Goal: Task Accomplishment & Management: Manage account settings

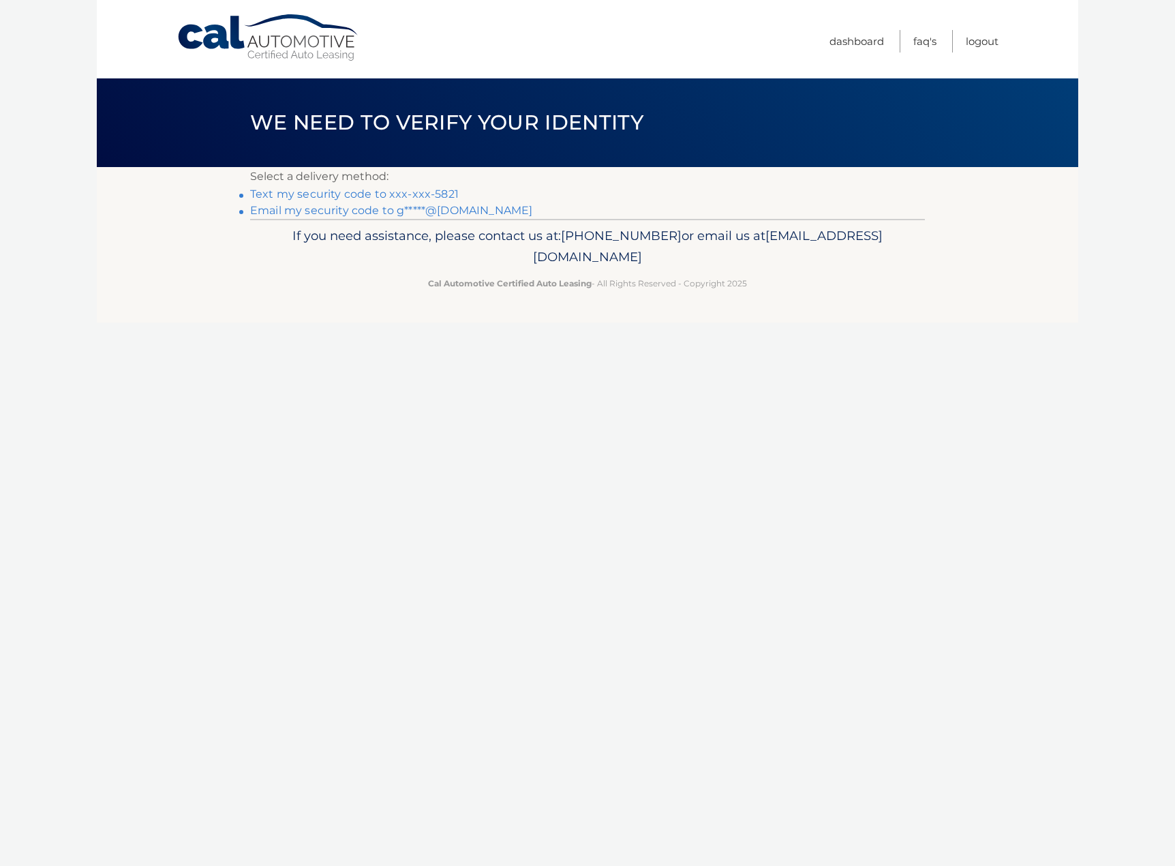
click at [360, 194] on link "Text my security code to xxx-xxx-5821" at bounding box center [354, 193] width 209 height 13
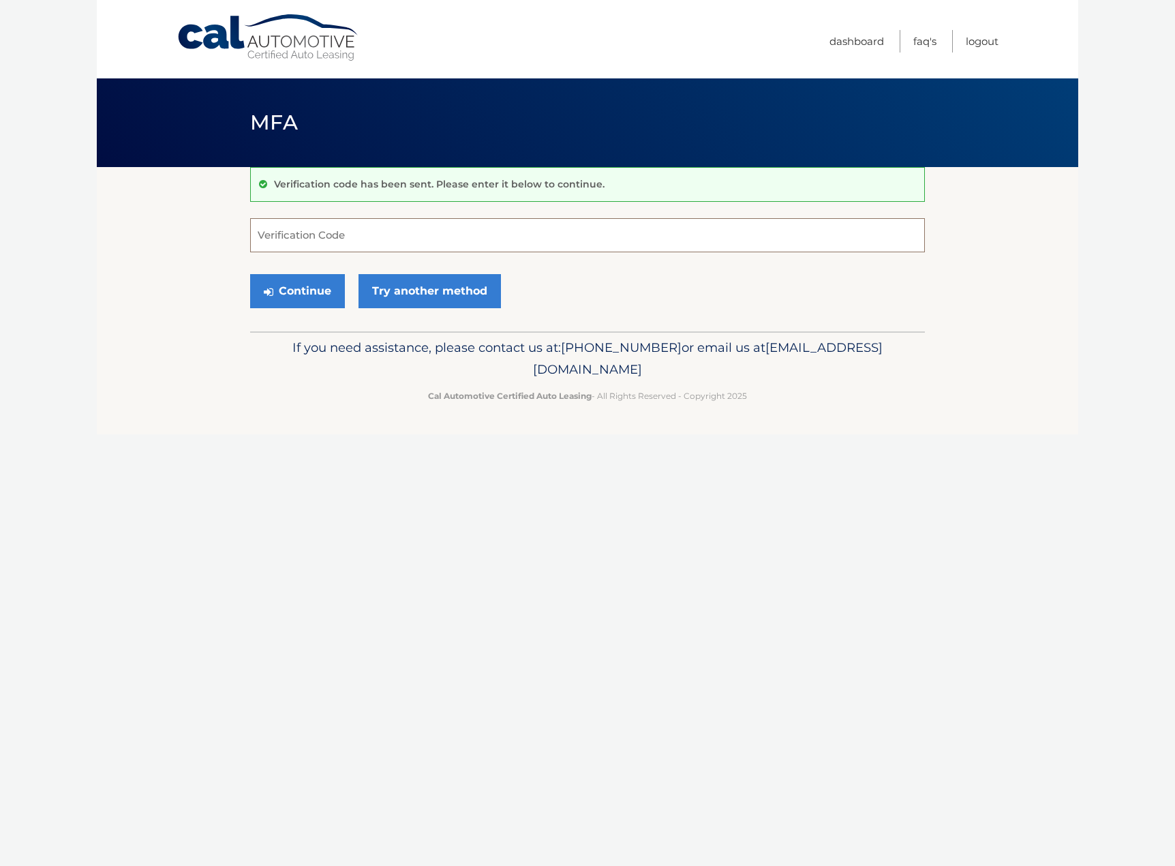
click at [352, 234] on input "Verification Code" at bounding box center [587, 235] width 675 height 34
type input "129886"
click at [93, 265] on body "Cal Automotive Menu Dashboard FAQ's Logout MFA" at bounding box center [587, 433] width 1175 height 866
click at [294, 296] on button "Continue" at bounding box center [297, 291] width 95 height 34
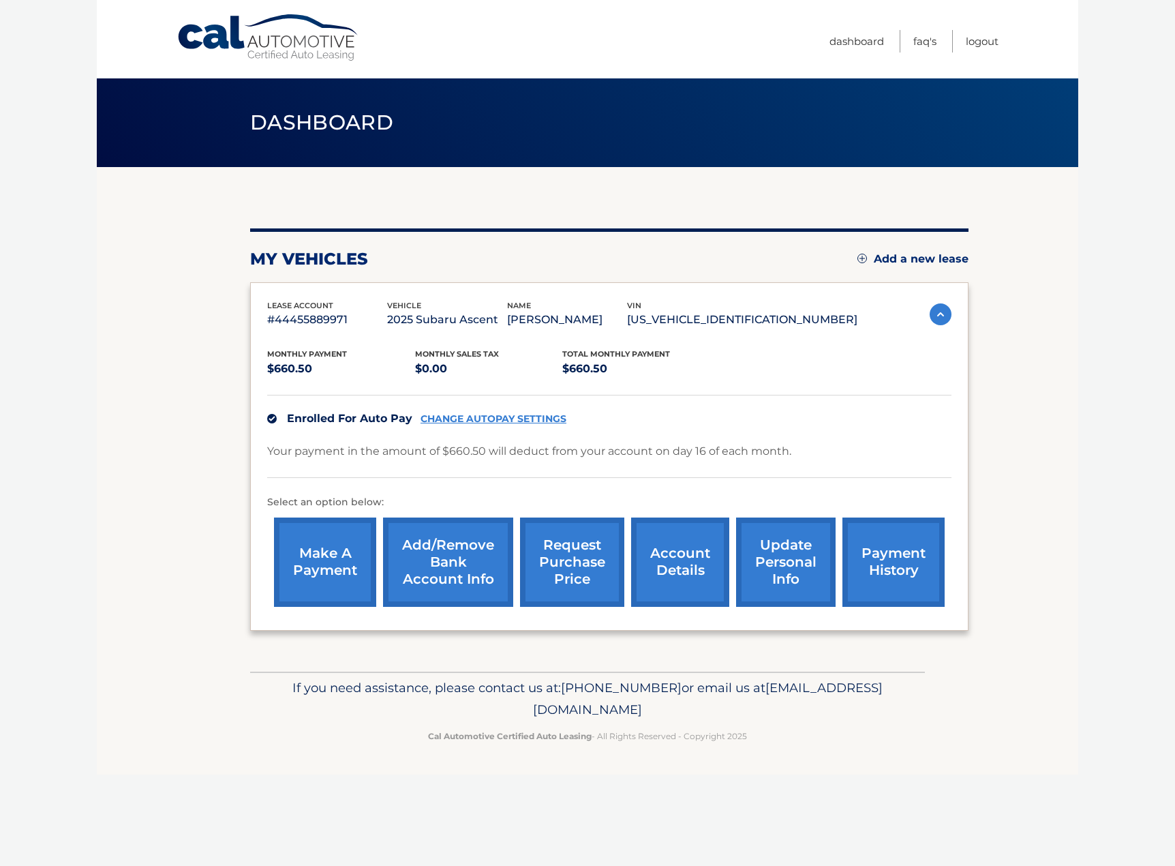
click at [488, 417] on link "CHANGE AUTOPAY SETTINGS" at bounding box center [494, 419] width 146 height 12
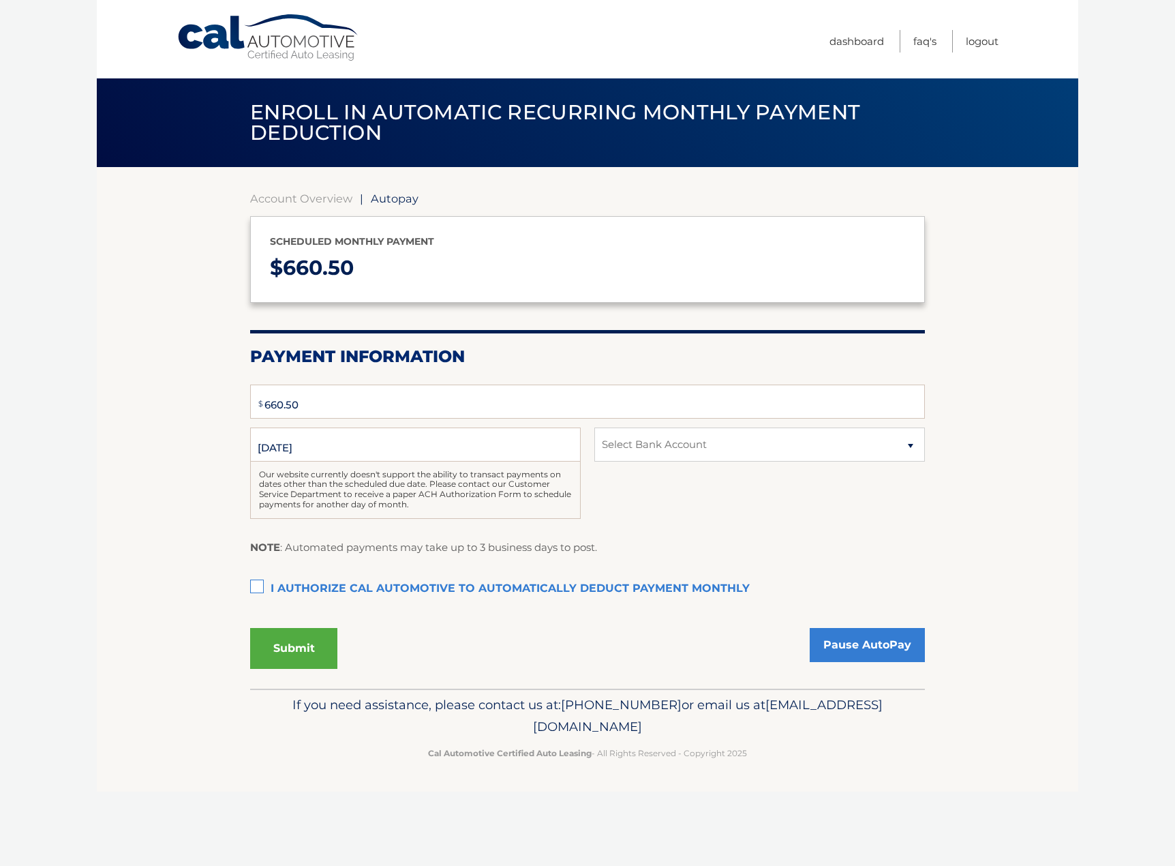
type input "660.5"
select select "ZjM3ZmI4N2ItODNhNC00MDIyLWExNzEtNzAwOWVjMGY5ZTBk"
click at [692, 443] on select "Select Bank Account Checking JPMORGAN CHASE BANK, NA *****7160" at bounding box center [759, 444] width 331 height 34
click at [692, 444] on select "Select Bank Account Checking JPMORGAN CHASE BANK, NA *****7160" at bounding box center [759, 444] width 331 height 34
click at [690, 445] on select "Select Bank Account Checking JPMORGAN CHASE BANK, NA *****7160" at bounding box center [759, 444] width 331 height 34
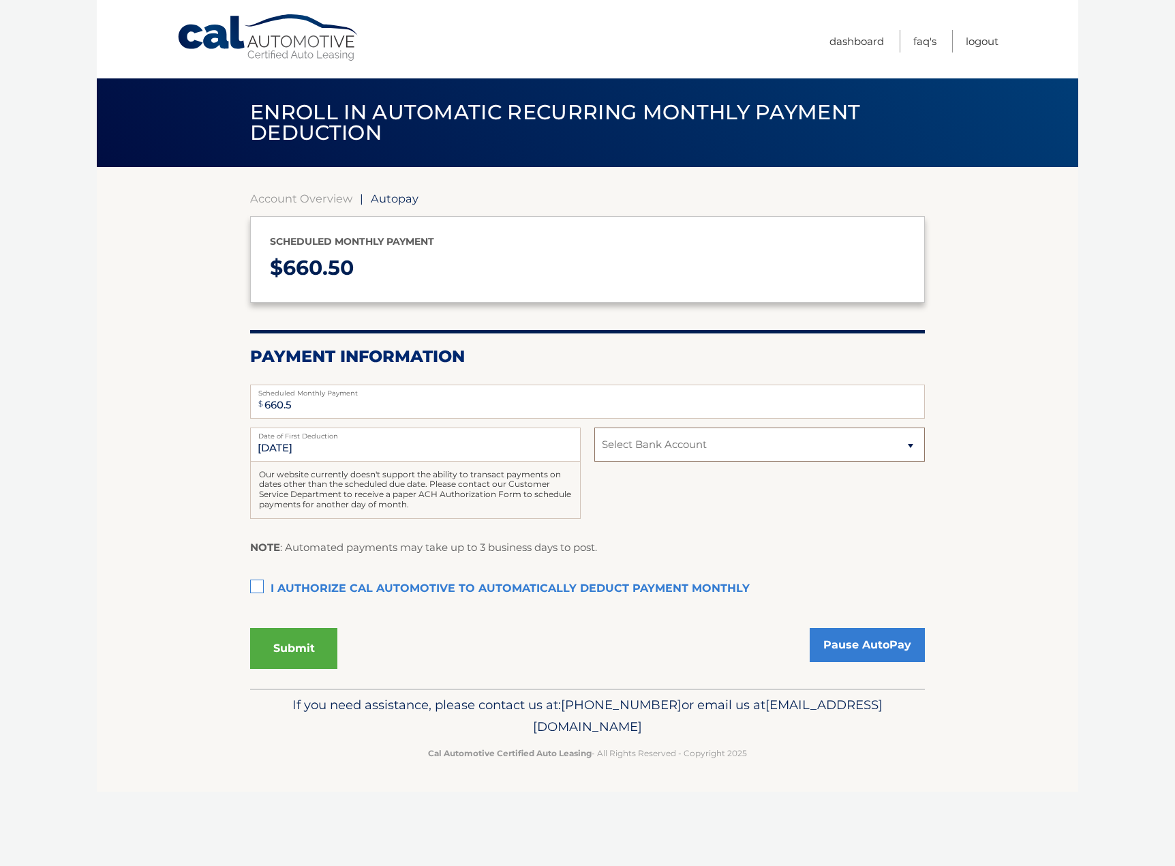
click at [594, 427] on select "Select Bank Account Checking JPMORGAN CHASE BANK, NA *****7160" at bounding box center [759, 444] width 331 height 34
click at [683, 449] on select "Select Bank Account Checking JPMORGAN CHASE BANK, NA *****7160" at bounding box center [759, 444] width 331 height 34
select select "ZjM3ZmI4N2ItODNhNC00MDIyLWExNzEtNzAwOWVjMGY5ZTBk"
click at [594, 427] on select "Select Bank Account Checking JPMORGAN CHASE BANK, NA *****7160" at bounding box center [759, 444] width 331 height 34
click at [859, 645] on link "Pause AutoPay" at bounding box center [867, 645] width 115 height 34
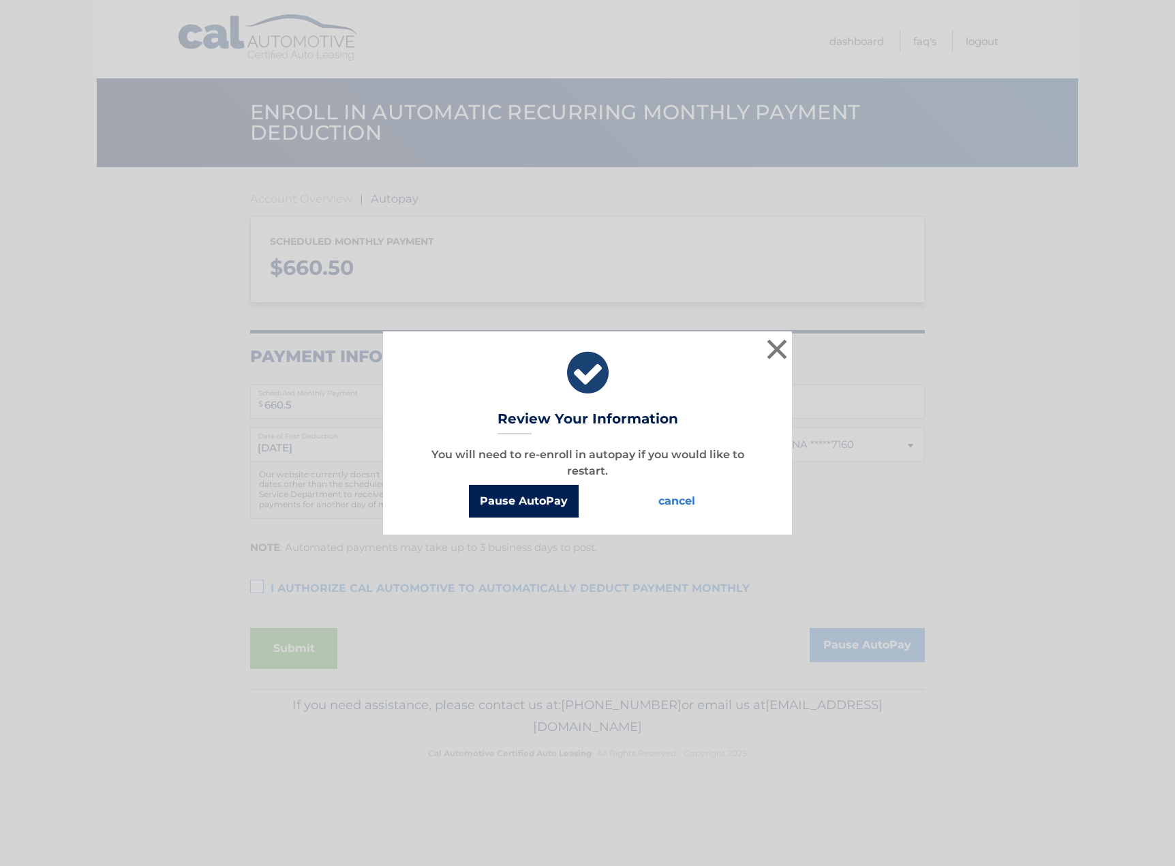
click at [542, 501] on button "Pause AutoPay" at bounding box center [524, 501] width 110 height 33
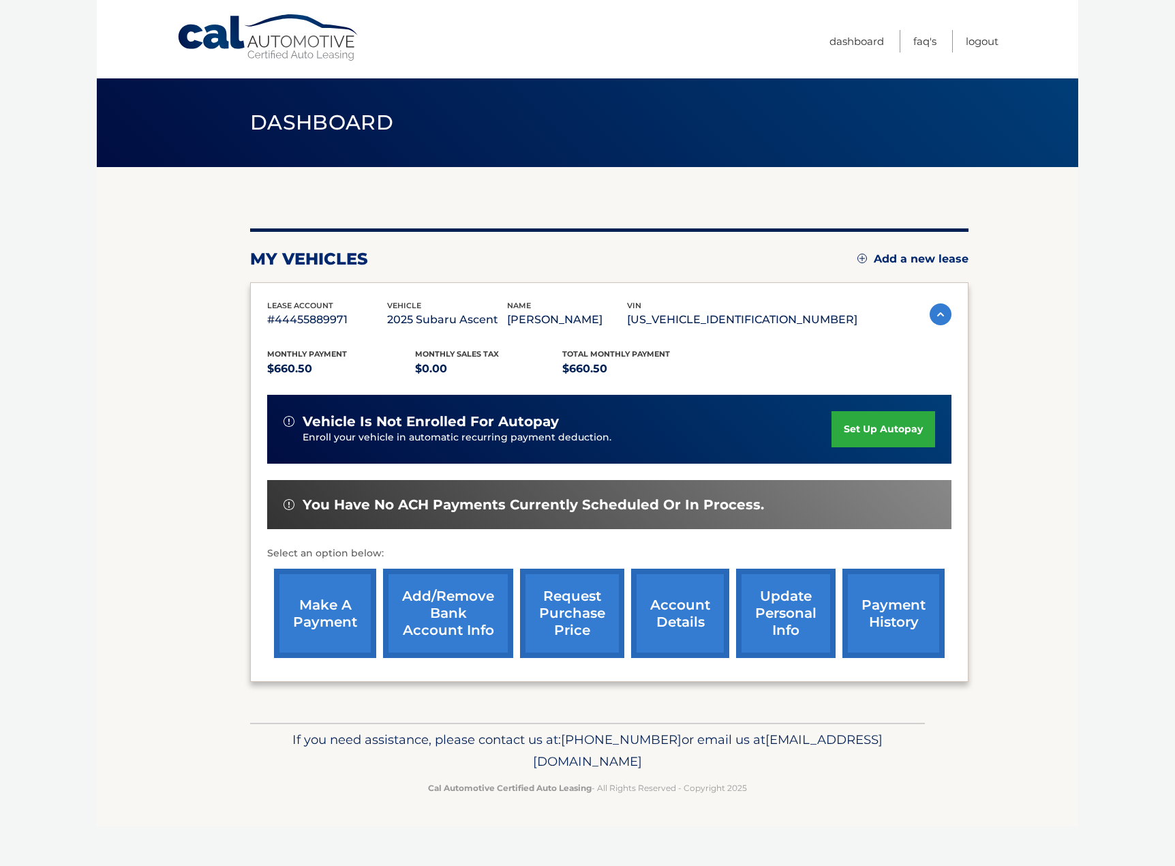
click at [885, 436] on link "set up autopay" at bounding box center [884, 429] width 104 height 36
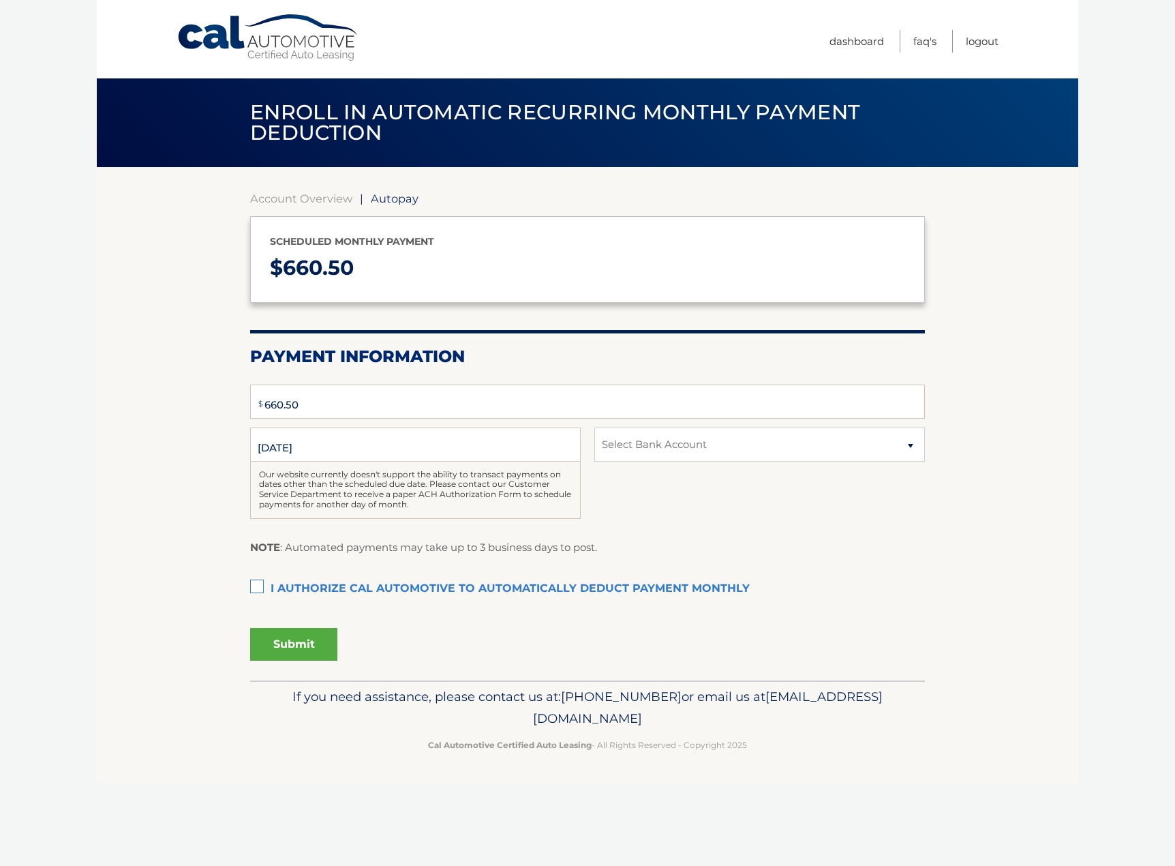
type input "660.5"
select select "ZjM3ZmI4N2ItODNhNC00MDIyLWExNzEtNzAwOWVjMGY5ZTBk"
click at [322, 196] on link "Account Overview" at bounding box center [301, 199] width 102 height 14
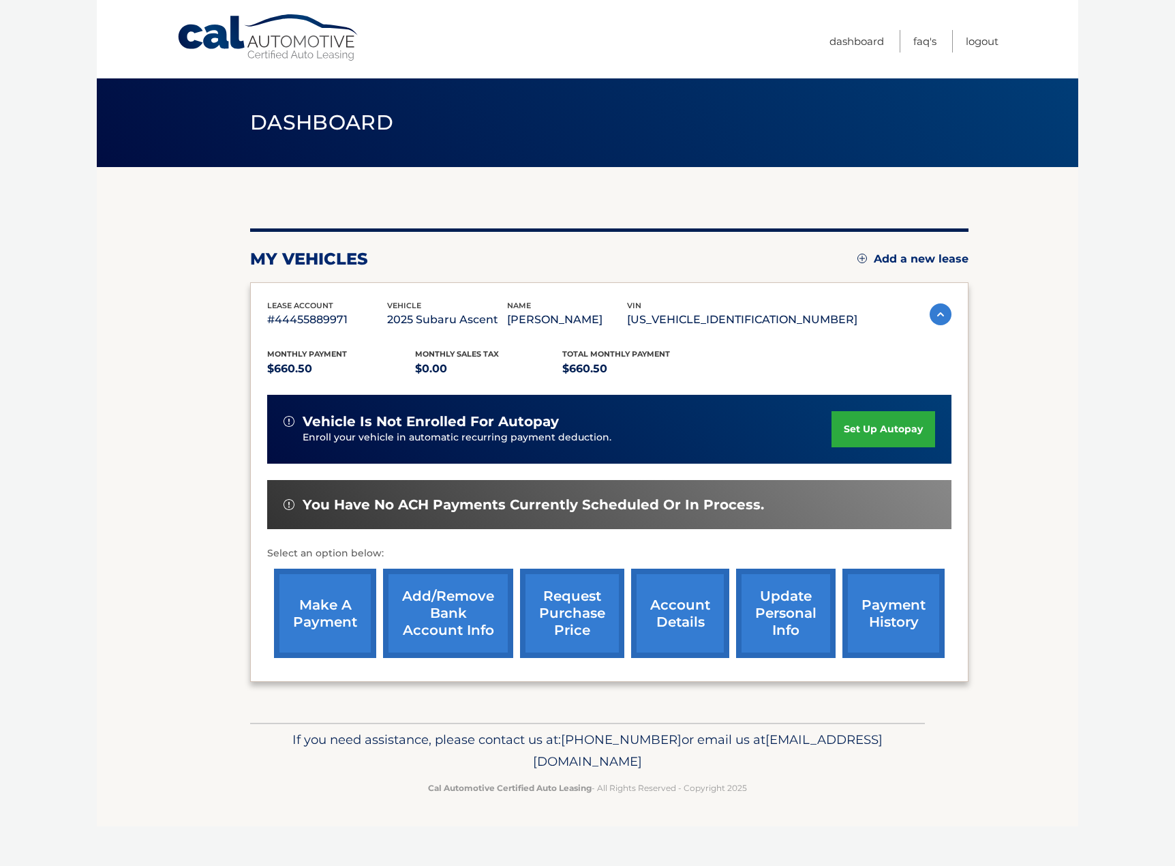
click at [448, 622] on link "Add/Remove bank account info" at bounding box center [448, 612] width 130 height 89
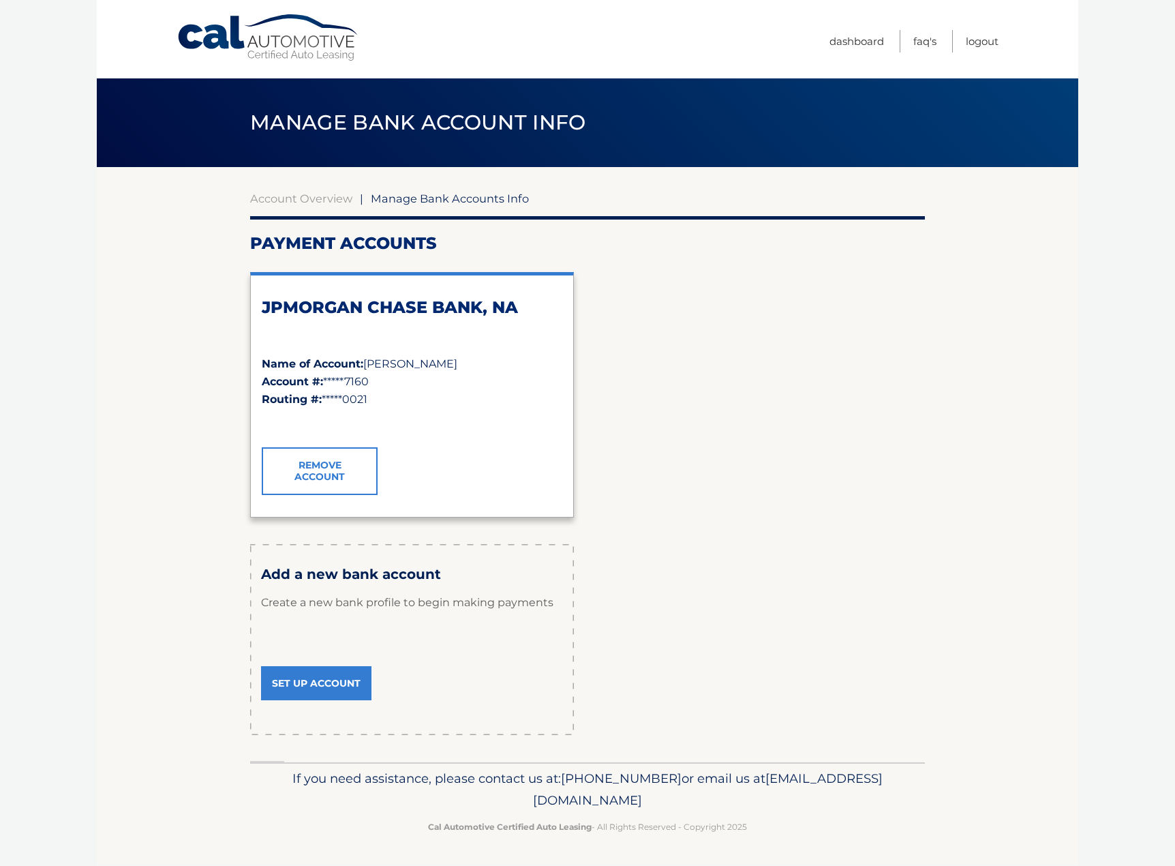
click at [330, 474] on link "Remove Account" at bounding box center [320, 471] width 116 height 48
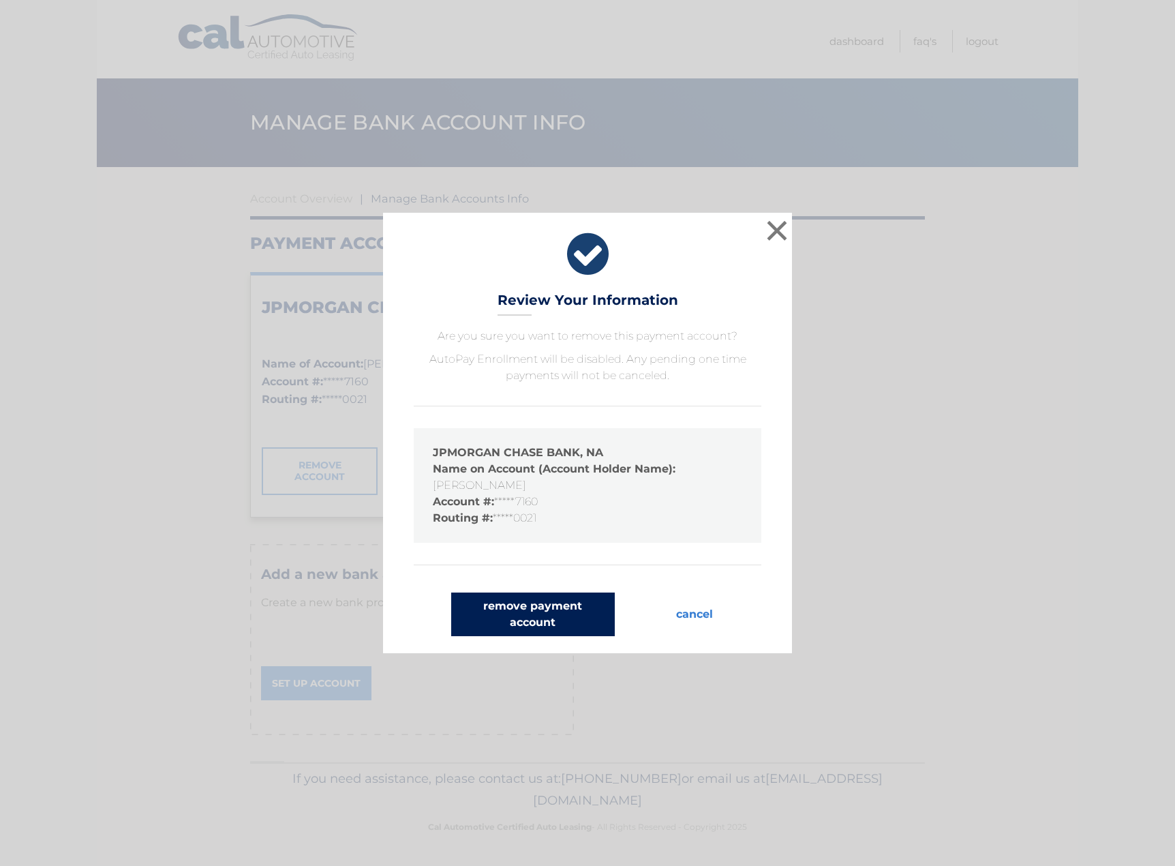
click at [527, 620] on button "remove payment account" at bounding box center [533, 614] width 164 height 44
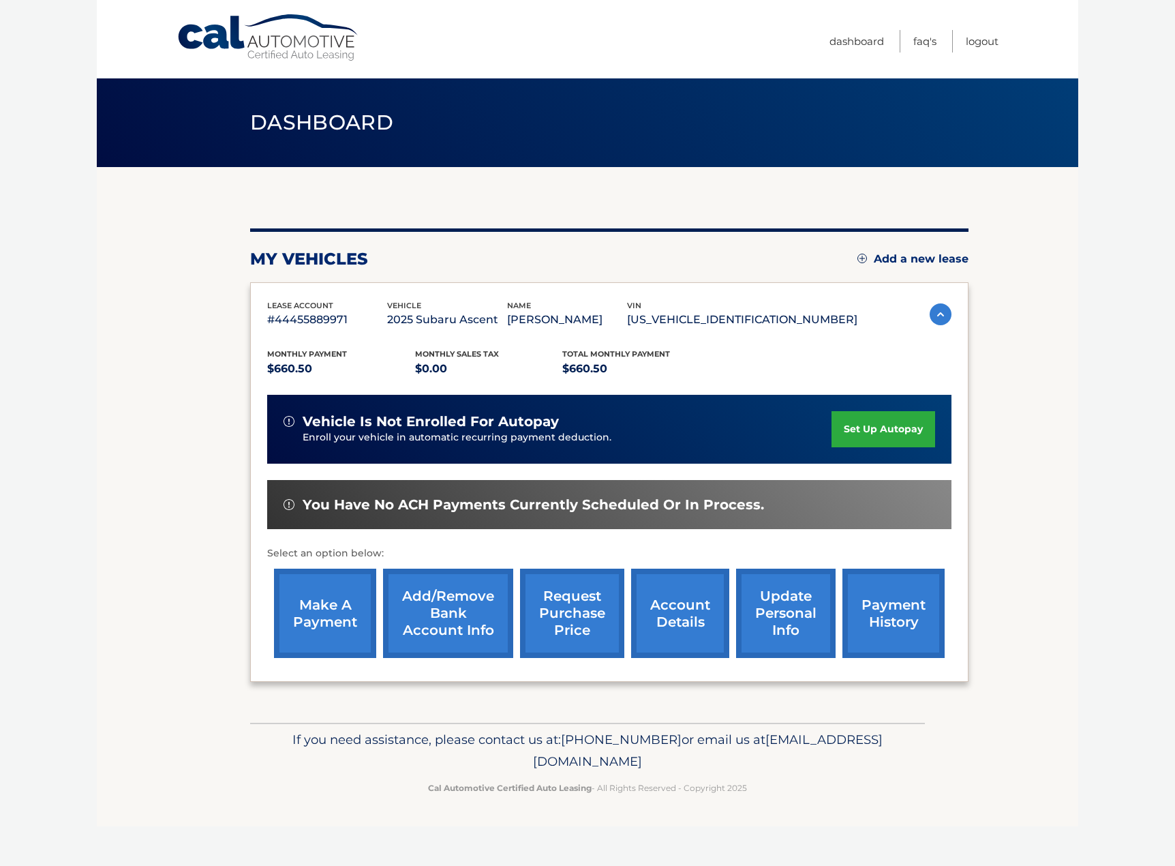
click at [442, 610] on link "Add/Remove bank account info" at bounding box center [448, 612] width 130 height 89
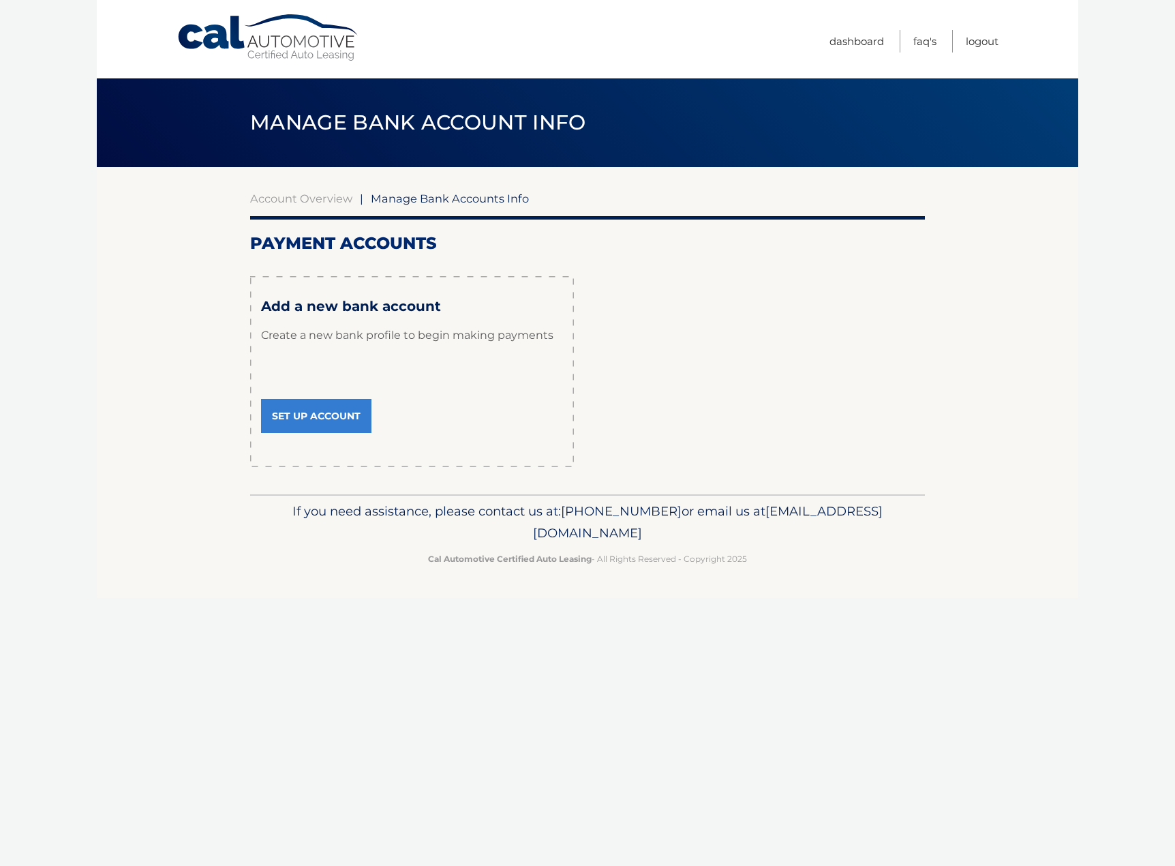
click at [351, 419] on link "Set Up Account" at bounding box center [316, 416] width 110 height 34
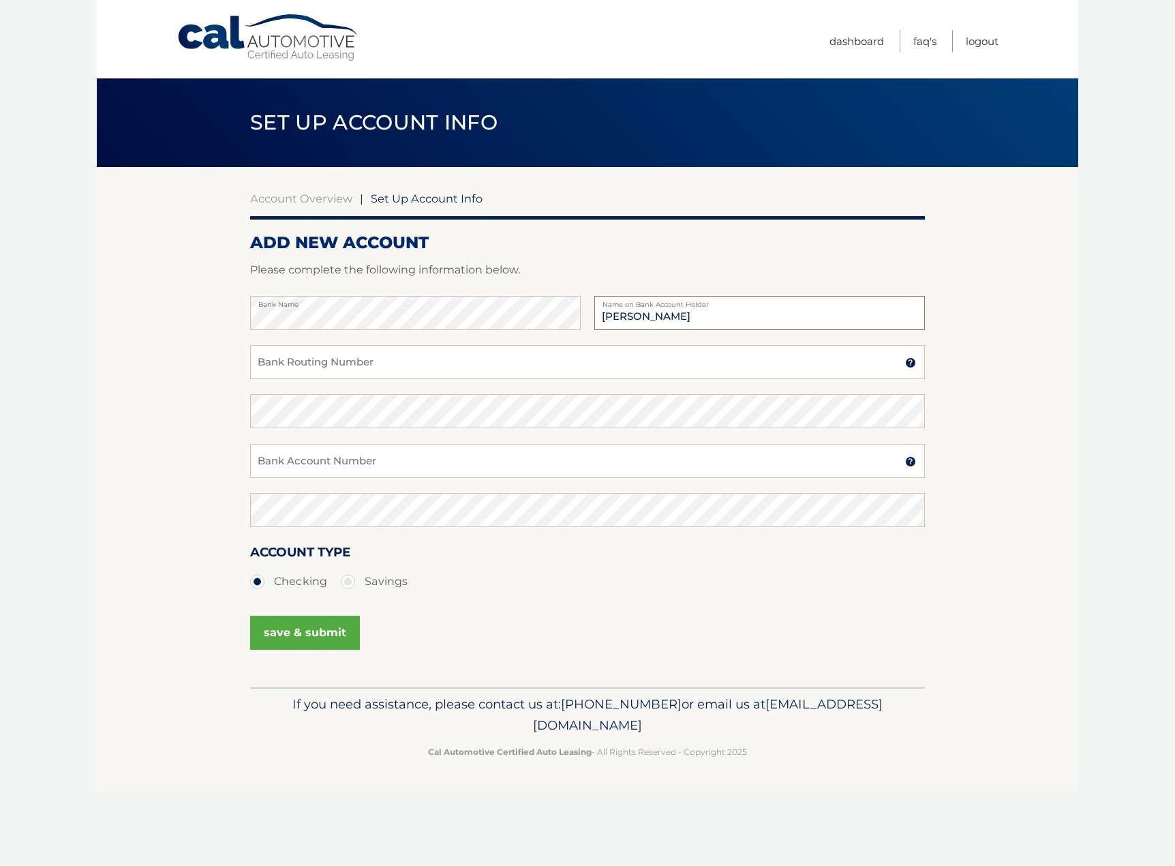
type input "[PERSON_NAME]"
click at [397, 365] on input "Bank Routing Number" at bounding box center [587, 362] width 675 height 34
paste input "031101334"
type input "031101334"
click at [198, 396] on section "Account Overview | Set Up Account Info ADD NEW ACCOUNT Please complete the foll…" at bounding box center [587, 427] width 981 height 520
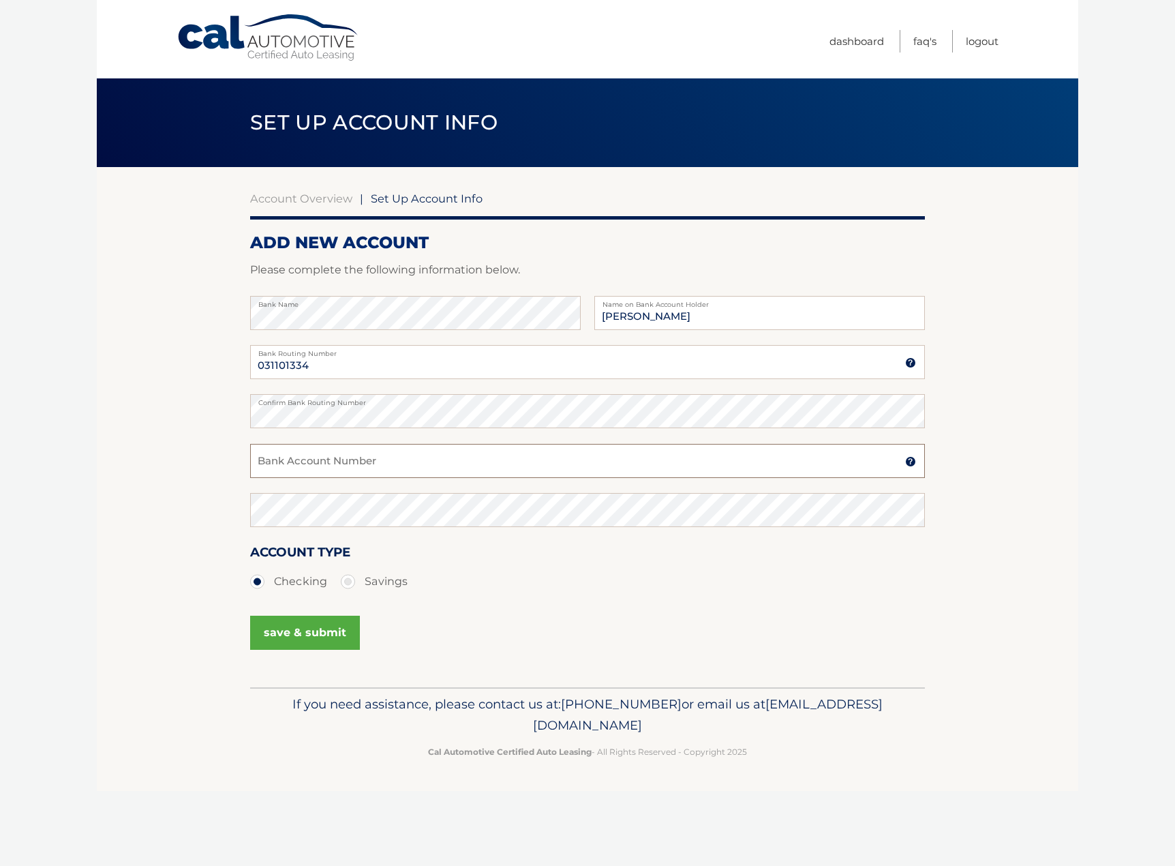
click at [297, 464] on input "Bank Account Number" at bounding box center [587, 461] width 675 height 34
paste input "411047618681"
type input "411047618681"
click at [129, 608] on section "Account Overview | Set Up Account Info ADD NEW ACCOUNT Please complete the foll…" at bounding box center [587, 427] width 981 height 520
click at [157, 396] on section "Account Overview | Set Up Account Info ADD NEW ACCOUNT Please complete the foll…" at bounding box center [587, 427] width 981 height 520
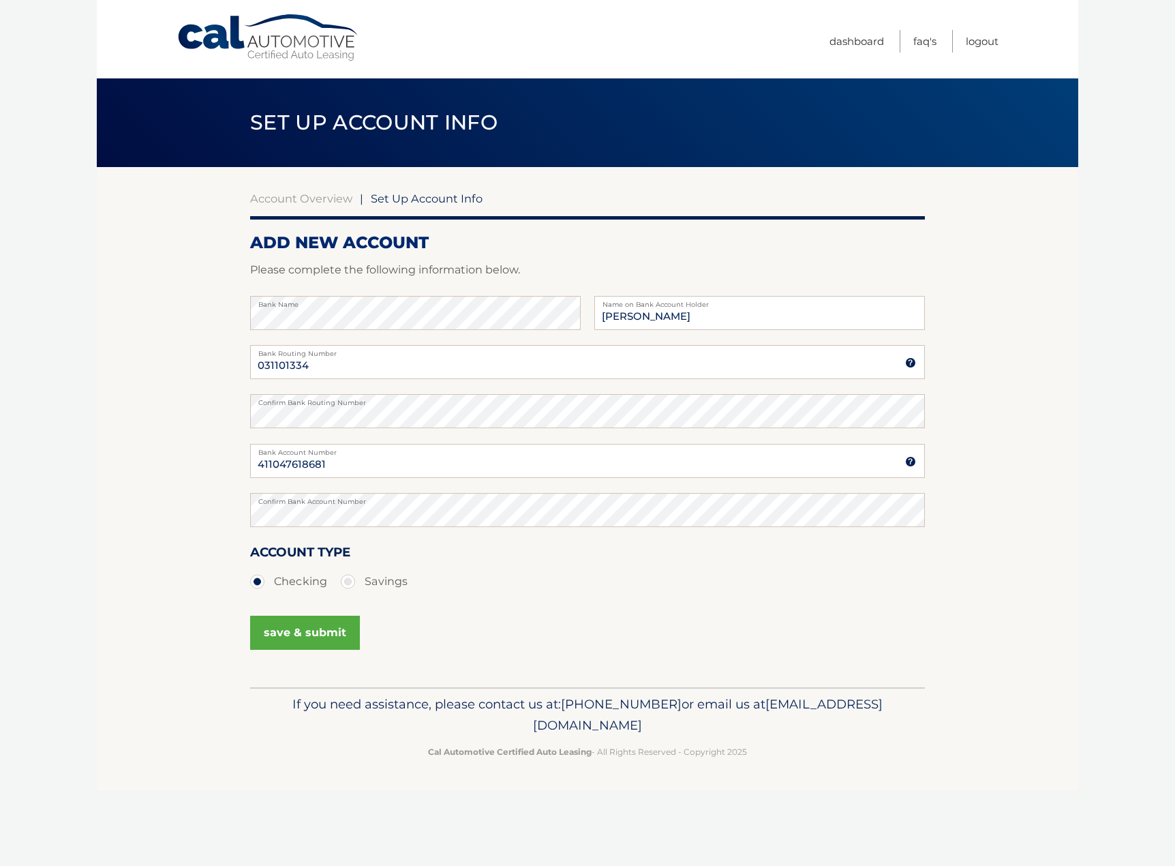
click at [306, 635] on button "save & submit" at bounding box center [305, 632] width 110 height 34
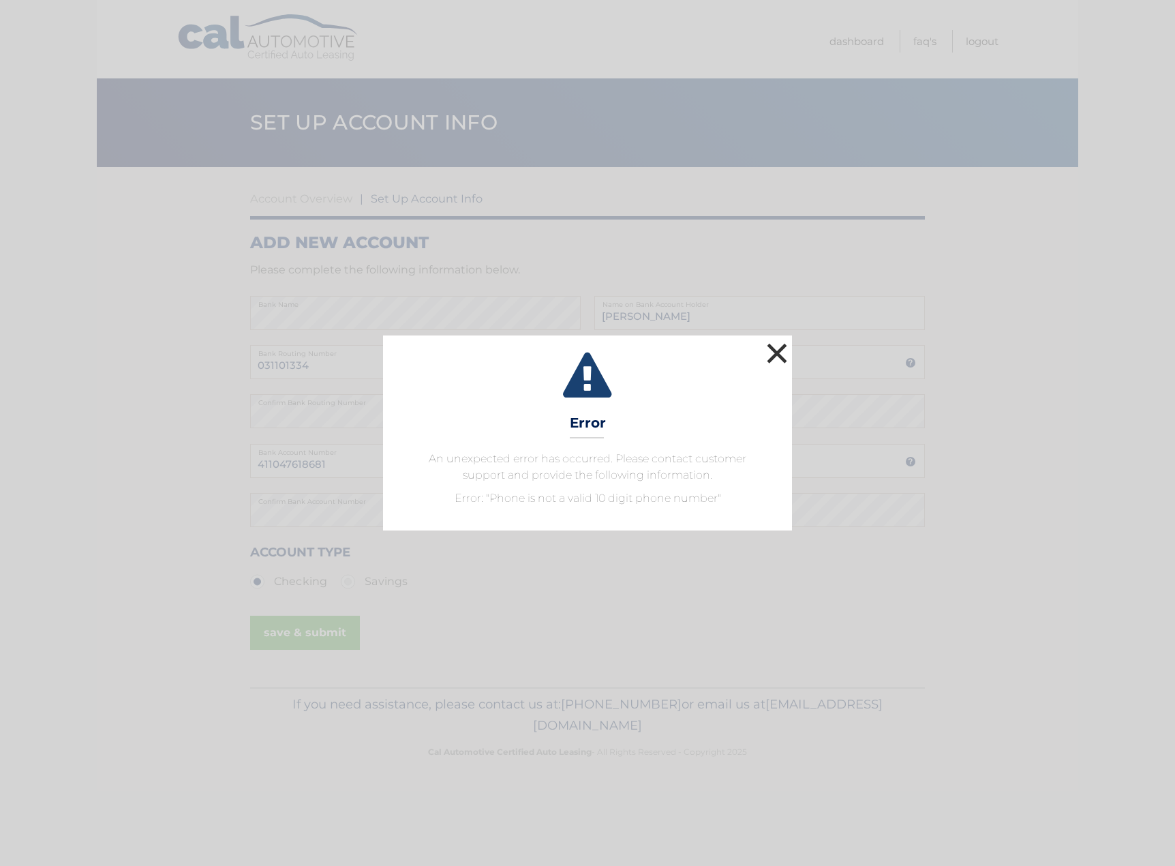
click at [776, 351] on button "×" at bounding box center [776, 352] width 27 height 27
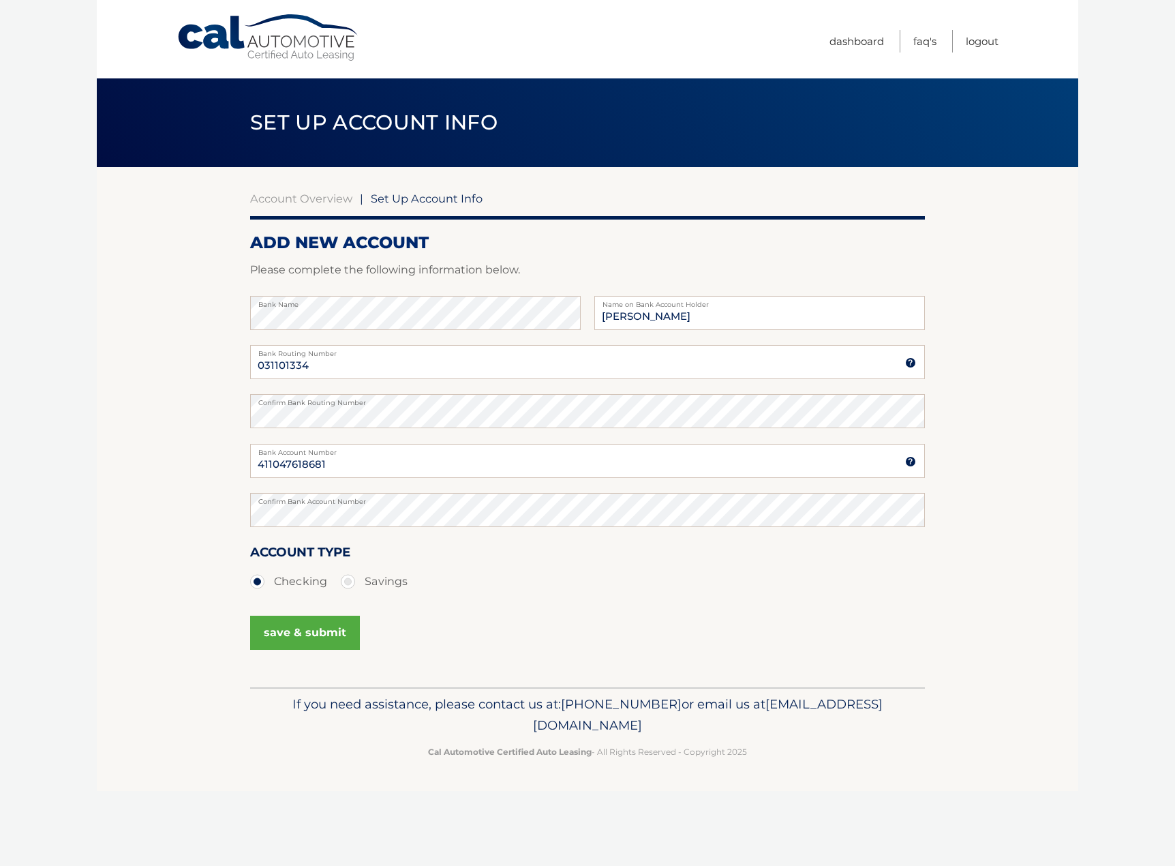
click at [293, 635] on button "save & submit" at bounding box center [305, 632] width 110 height 34
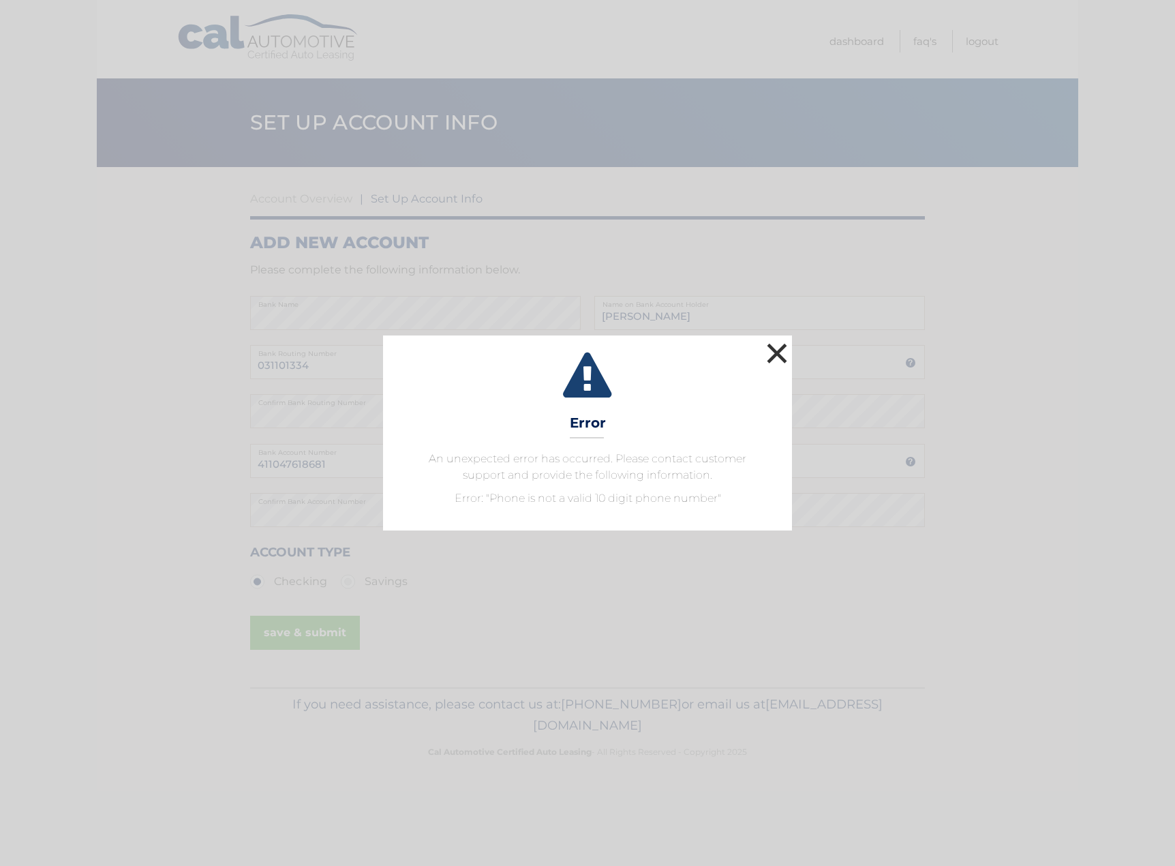
click at [775, 349] on button "×" at bounding box center [776, 352] width 27 height 27
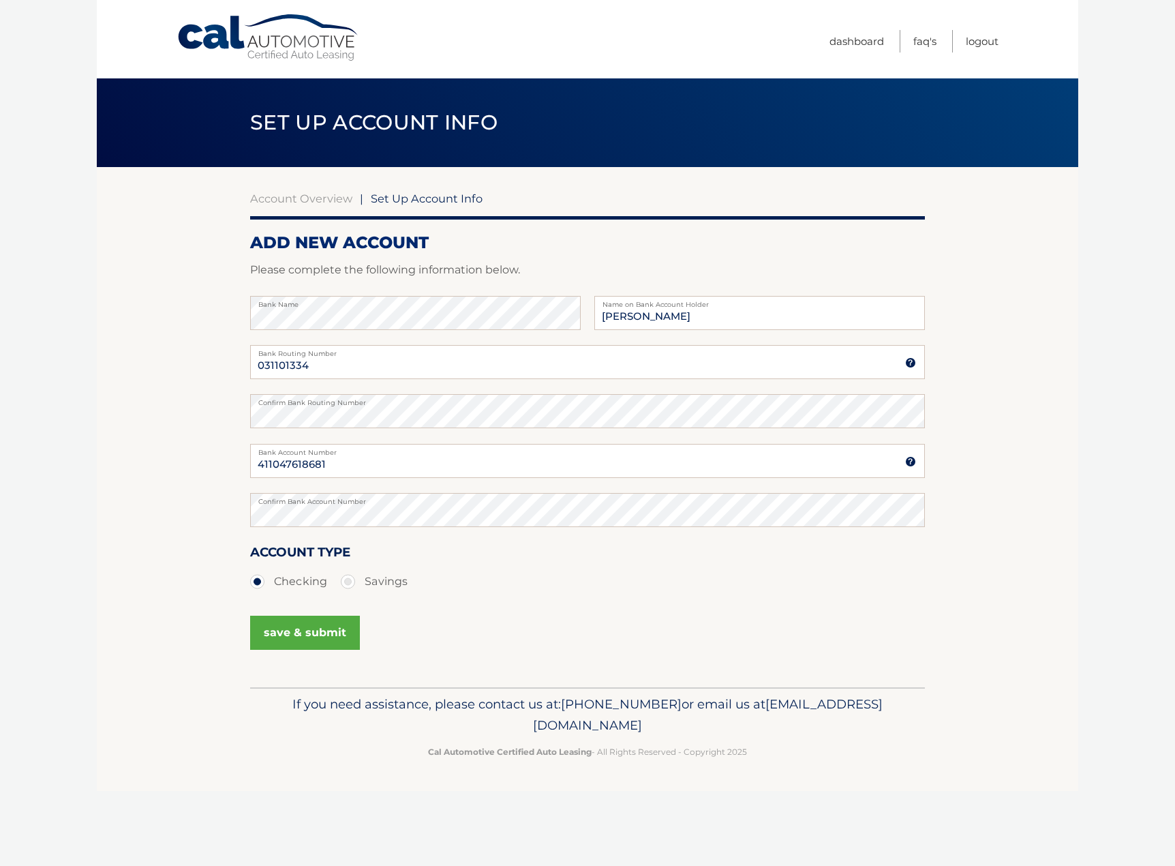
drag, startPoint x: 105, startPoint y: 277, endPoint x: 104, endPoint y: 292, distance: 14.3
click at [104, 277] on section "Account Overview | Set Up Account Info ADD NEW ACCOUNT Please complete the foll…" at bounding box center [587, 427] width 981 height 520
click at [354, 368] on input "031101334" at bounding box center [587, 362] width 675 height 34
type input "031101334"
click at [387, 466] on input "411047618681" at bounding box center [587, 461] width 675 height 34
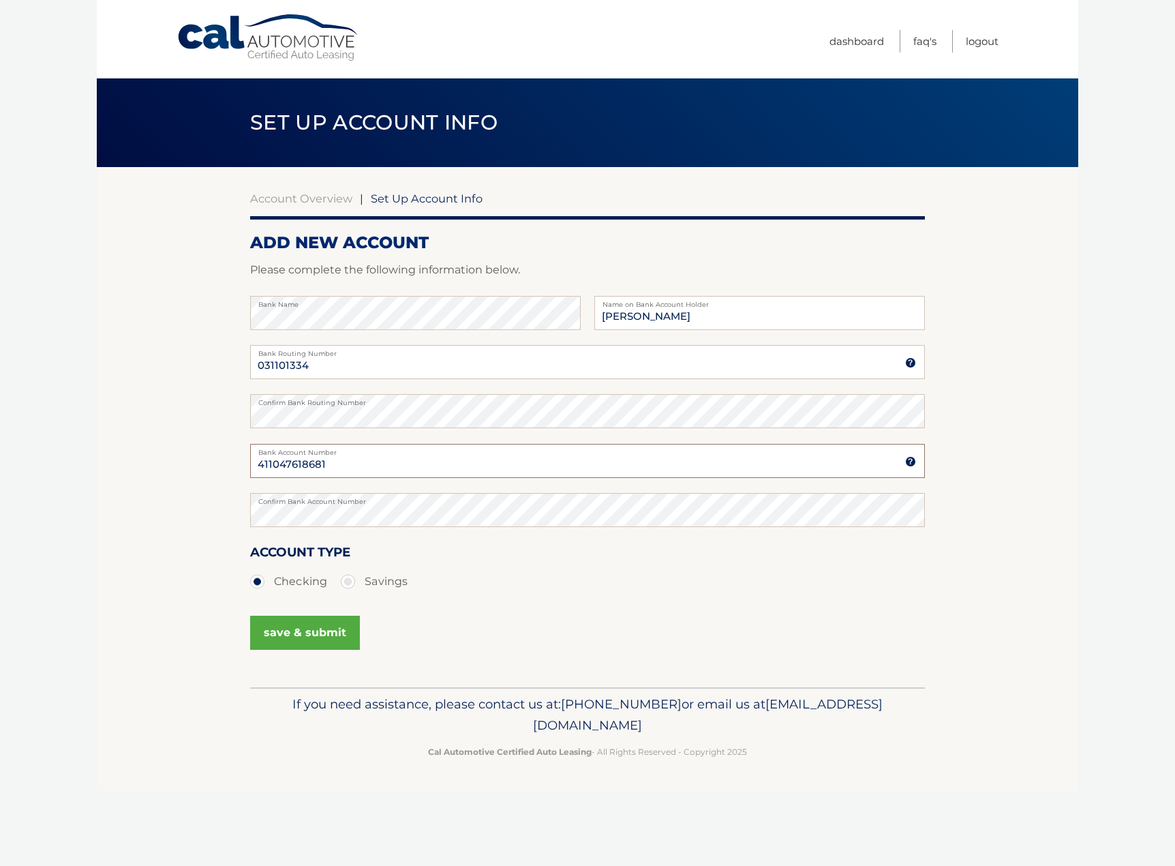
type input "411047618681"
click at [157, 500] on section "Account Overview | Set Up Account Info ADD NEW ACCOUNT Please complete the foll…" at bounding box center [587, 427] width 981 height 520
click at [291, 630] on button "save & submit" at bounding box center [305, 632] width 110 height 34
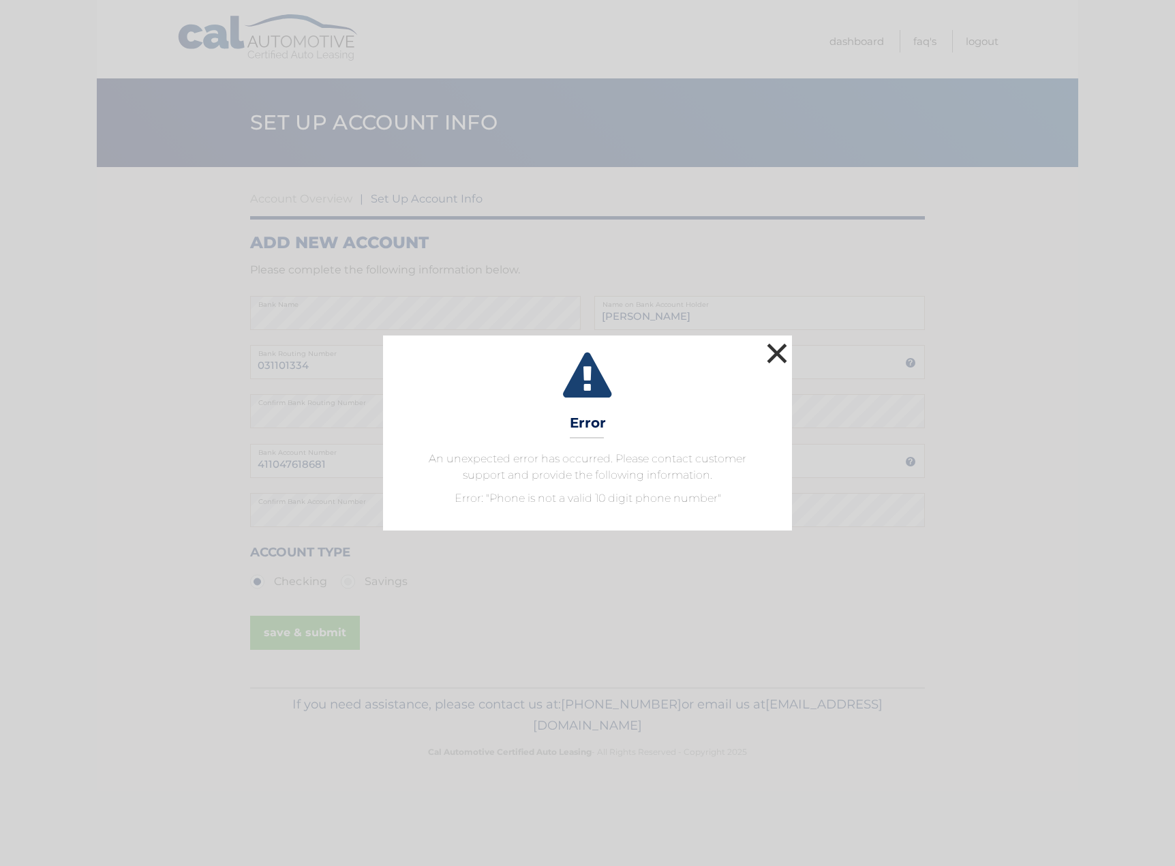
click at [770, 354] on button "×" at bounding box center [776, 352] width 27 height 27
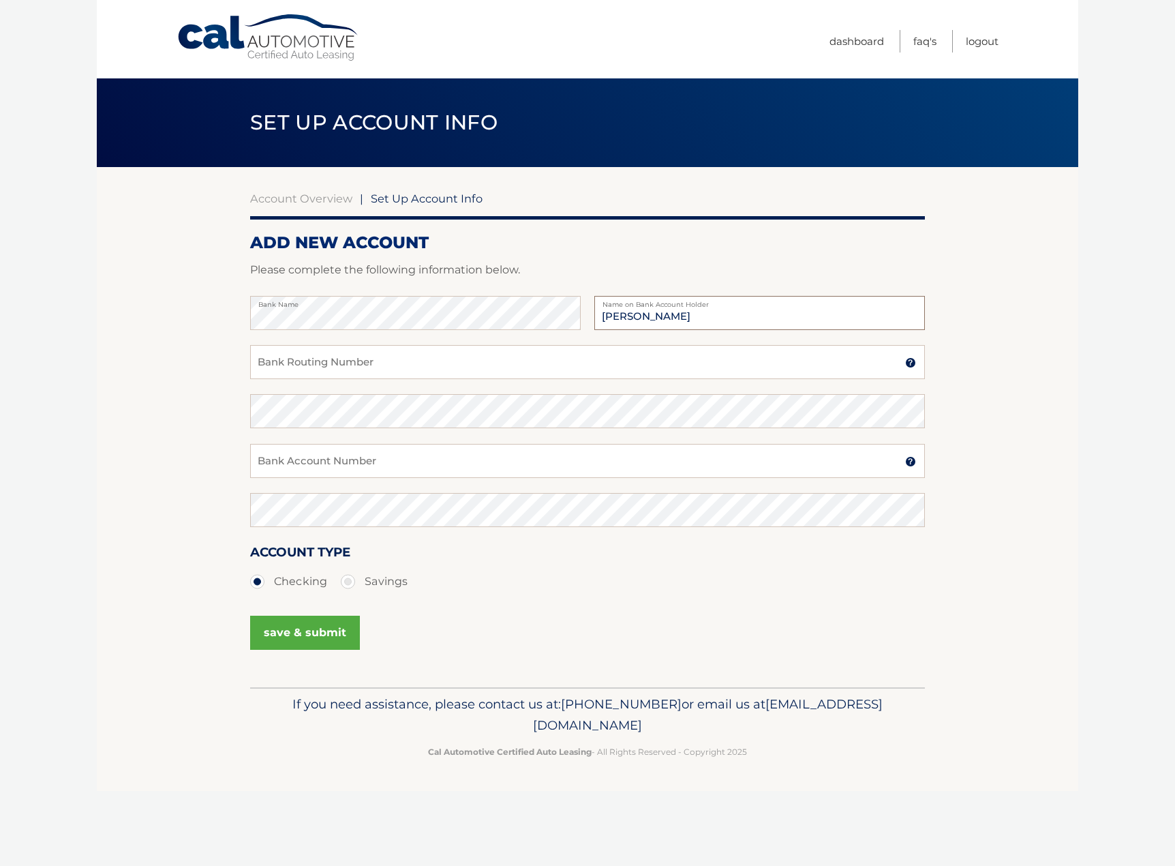
type input "[PERSON_NAME]"
click at [286, 365] on input "Bank Routing Number" at bounding box center [587, 362] width 675 height 34
type input "03110101334"
type input "031101334"
click at [397, 466] on input "031101334" at bounding box center [587, 461] width 675 height 34
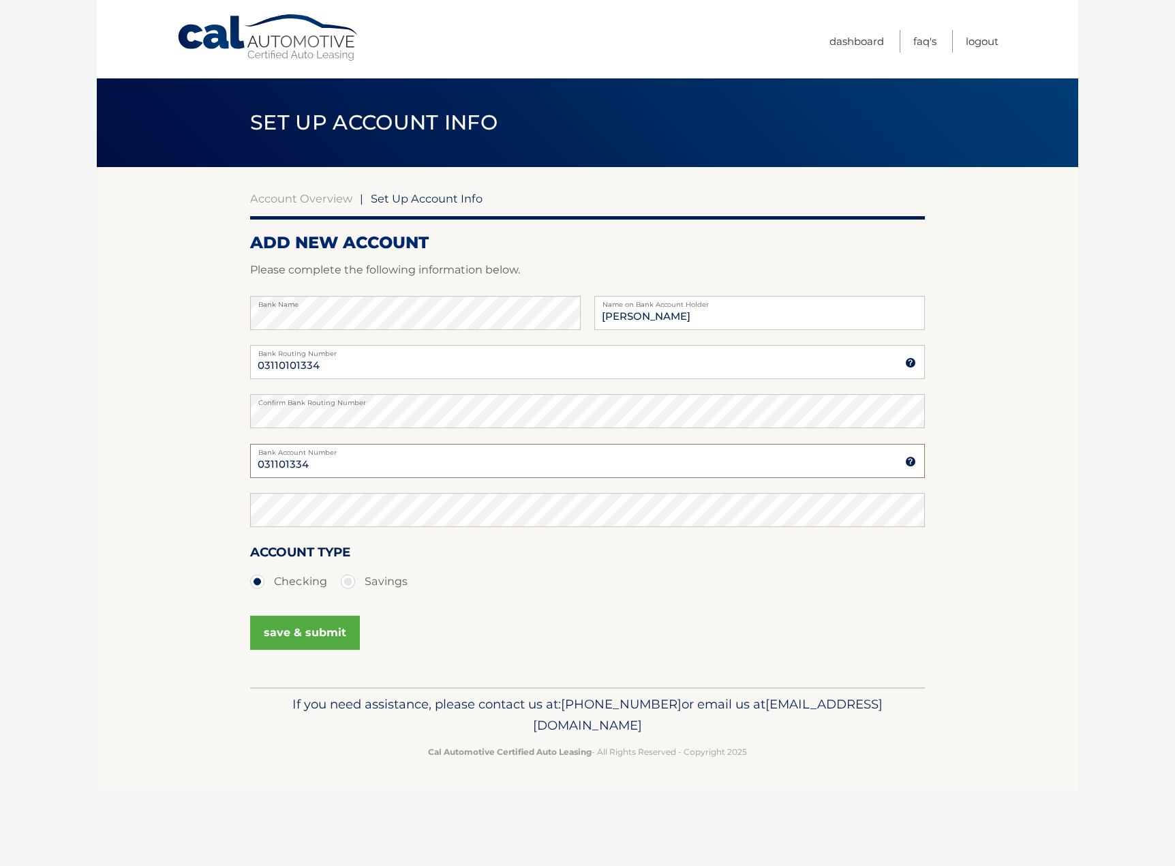
click at [397, 466] on input "031101334" at bounding box center [587, 461] width 675 height 34
click at [170, 420] on section "Account Overview | Set Up Account Info ADD NEW ACCOUNT Please complete the foll…" at bounding box center [587, 427] width 981 height 520
click at [303, 462] on input "Bank Account Number" at bounding box center [587, 461] width 675 height 34
type input "411047618681"
click at [161, 412] on section "Account Overview | Set Up Account Info ADD NEW ACCOUNT Please complete the foll…" at bounding box center [587, 427] width 981 height 520
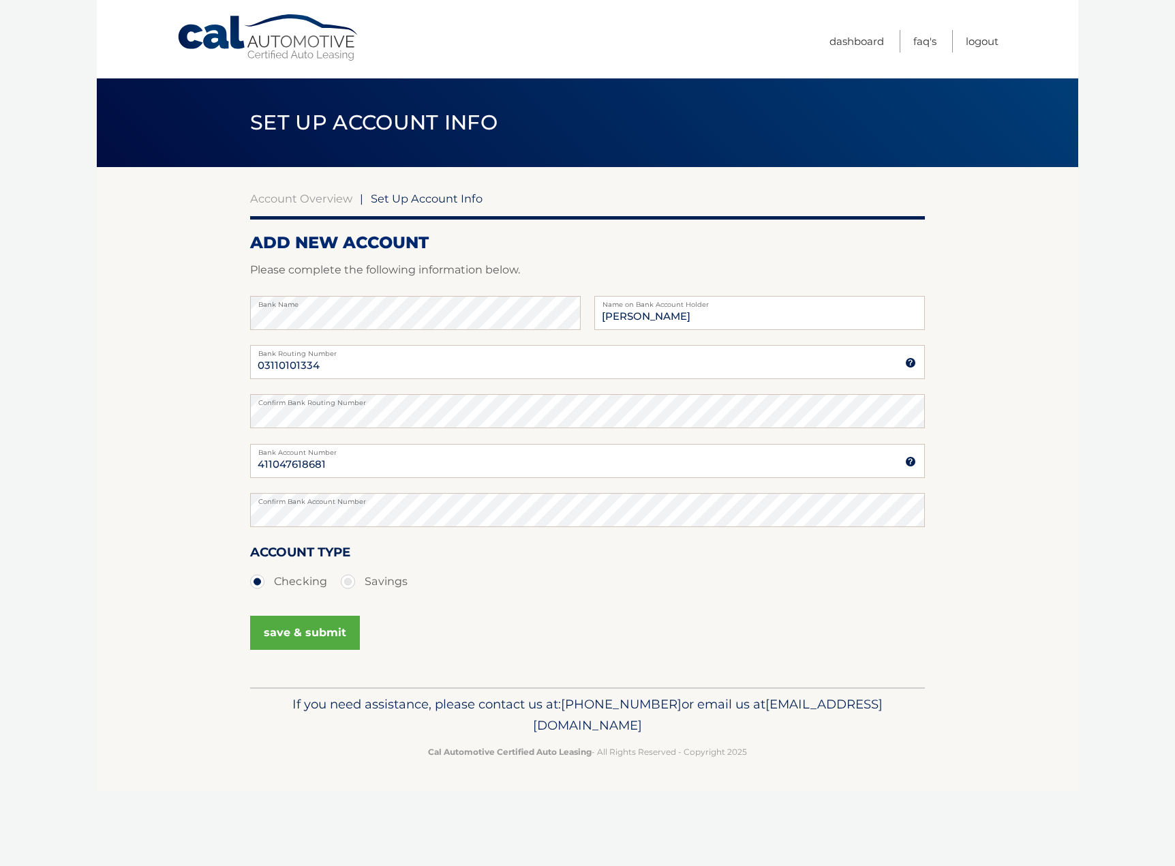
click at [48, 383] on body "Cal Automotive Menu Dashboard FAQ's Logout |" at bounding box center [587, 433] width 1175 height 866
drag, startPoint x: 347, startPoint y: 581, endPoint x: 313, endPoint y: 583, distance: 34.1
click at [347, 582] on label "Savings" at bounding box center [374, 581] width 67 height 27
click at [347, 582] on input "Savings" at bounding box center [353, 579] width 14 height 22
radio input "true"
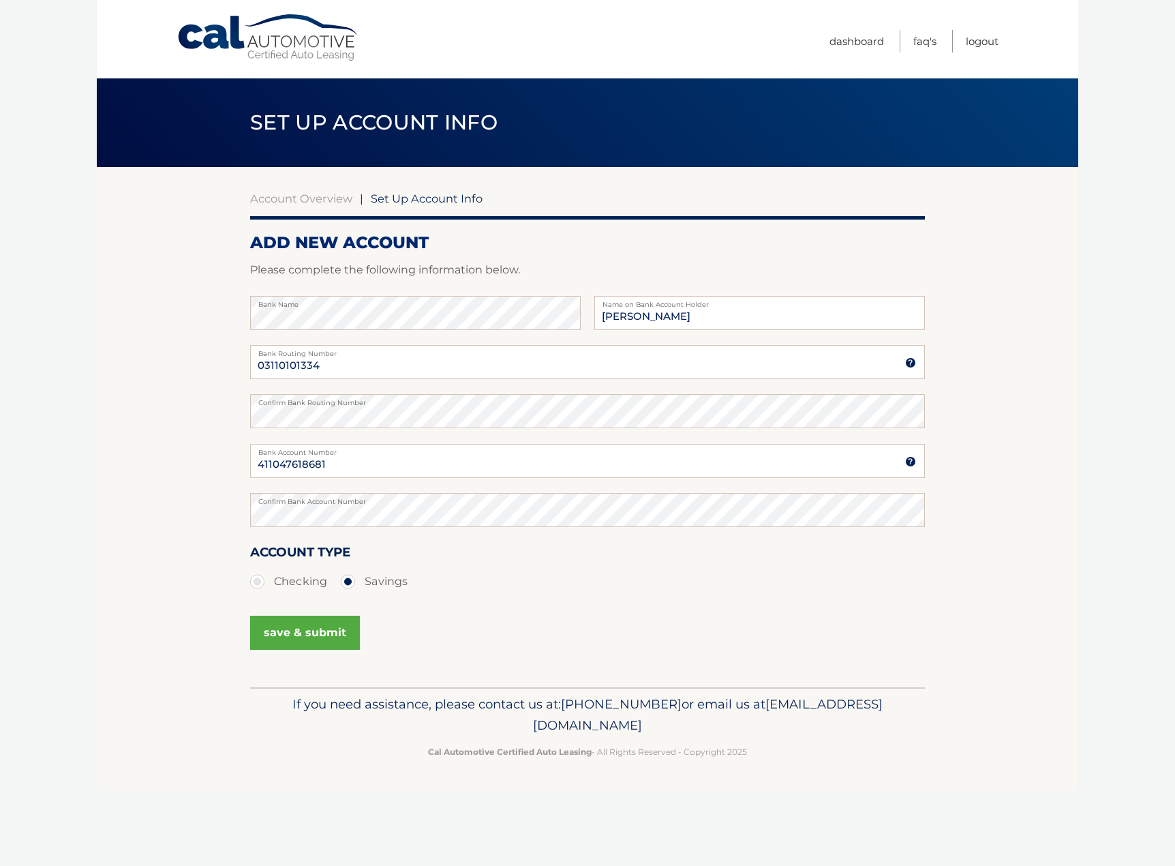
click at [287, 584] on label "Checking" at bounding box center [288, 581] width 77 height 27
click at [269, 584] on input "Checking" at bounding box center [263, 579] width 14 height 22
radio input "true"
click at [271, 637] on button "save & submit" at bounding box center [305, 632] width 110 height 34
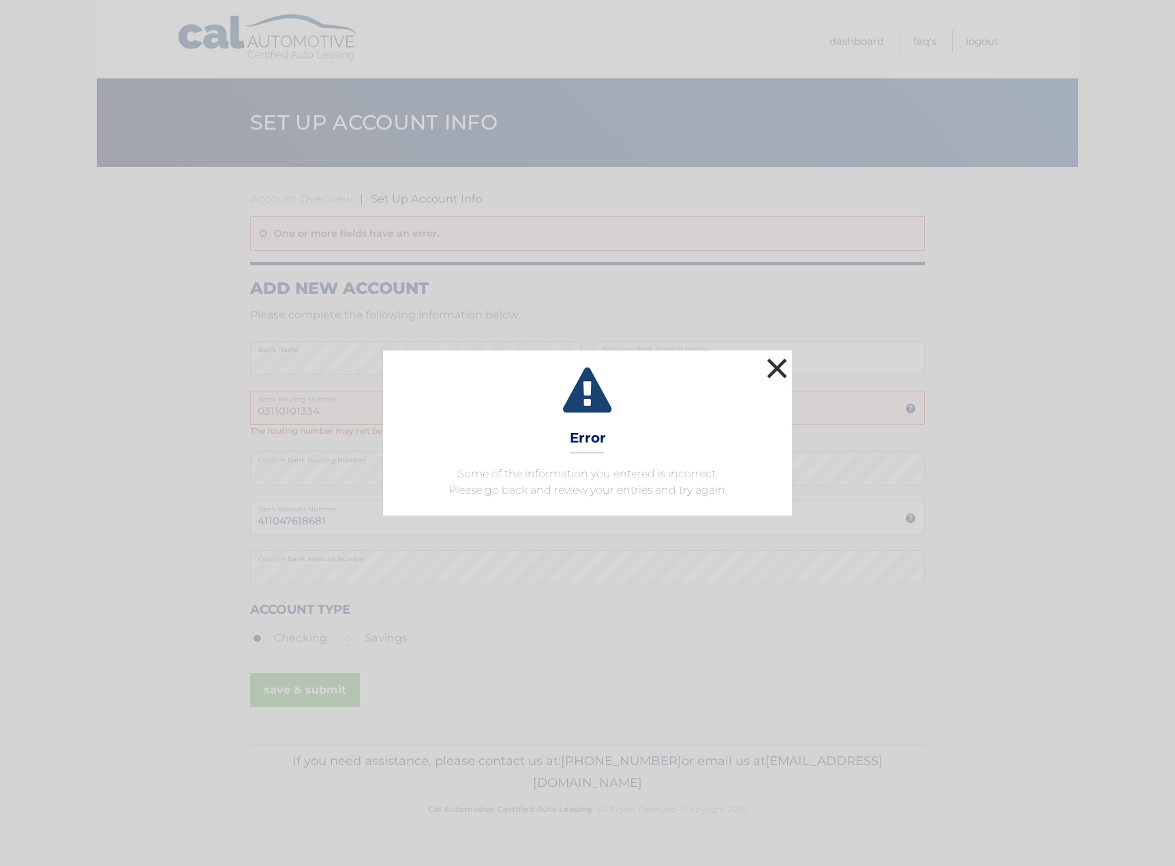
click at [774, 370] on button "×" at bounding box center [776, 367] width 27 height 27
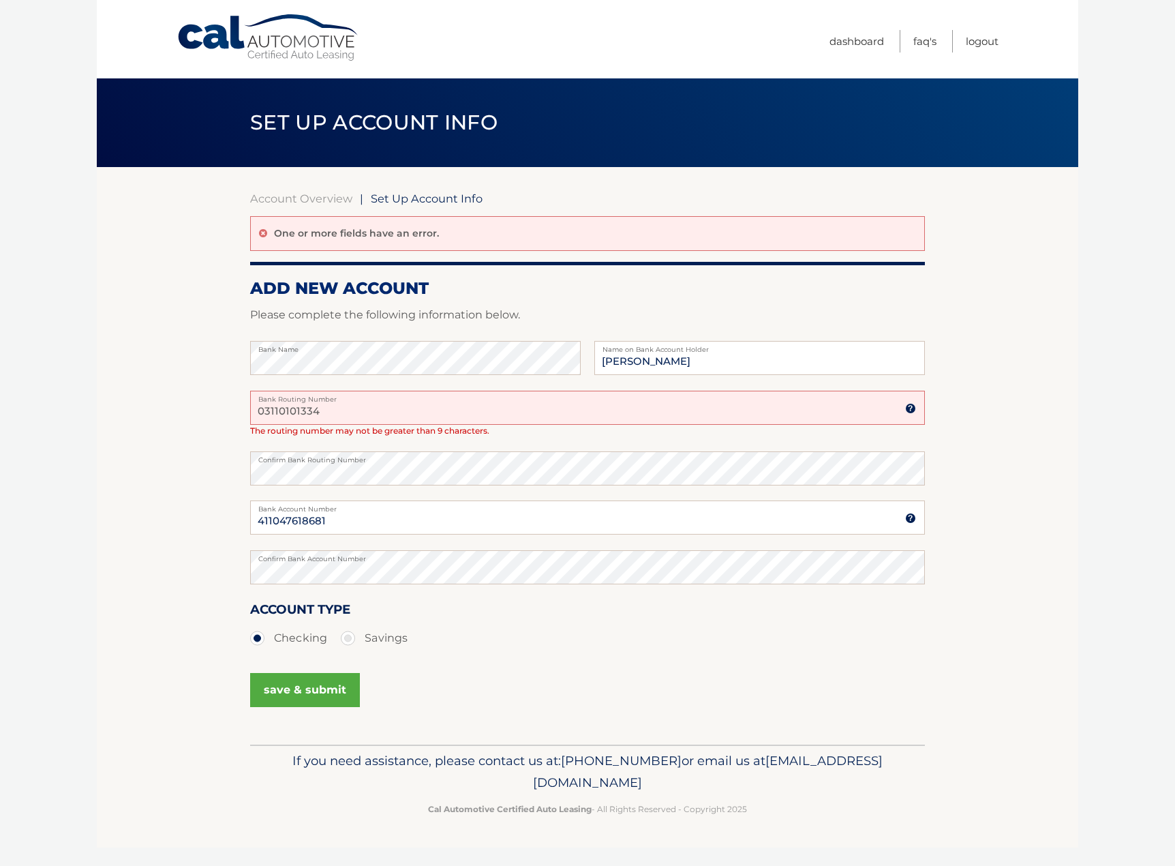
click at [406, 414] on input "03110101334" at bounding box center [587, 408] width 675 height 34
click at [411, 412] on input "03110101334" at bounding box center [587, 408] width 675 height 34
type input "031101334"
click at [203, 401] on section "Account Overview | Set Up Account Info One or more fields have an error. ADD NE…" at bounding box center [587, 455] width 981 height 577
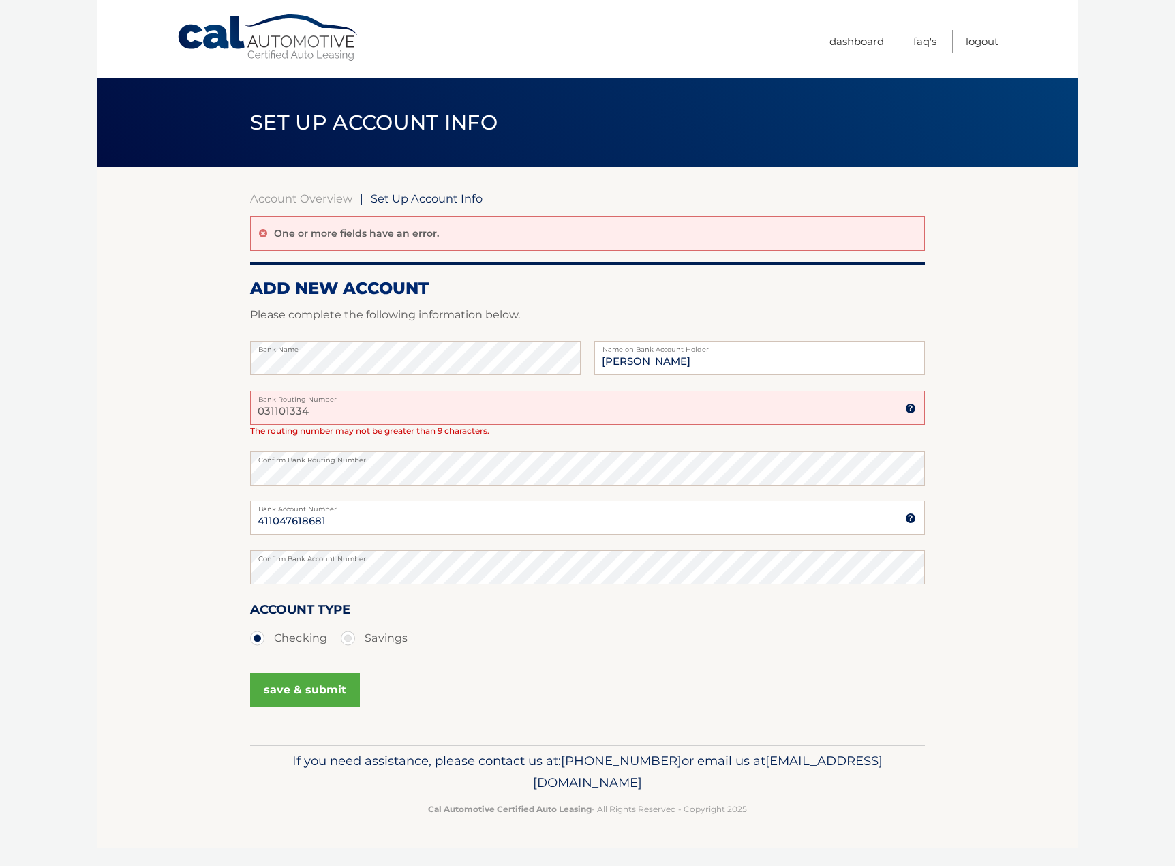
click at [291, 688] on button "save & submit" at bounding box center [305, 690] width 110 height 34
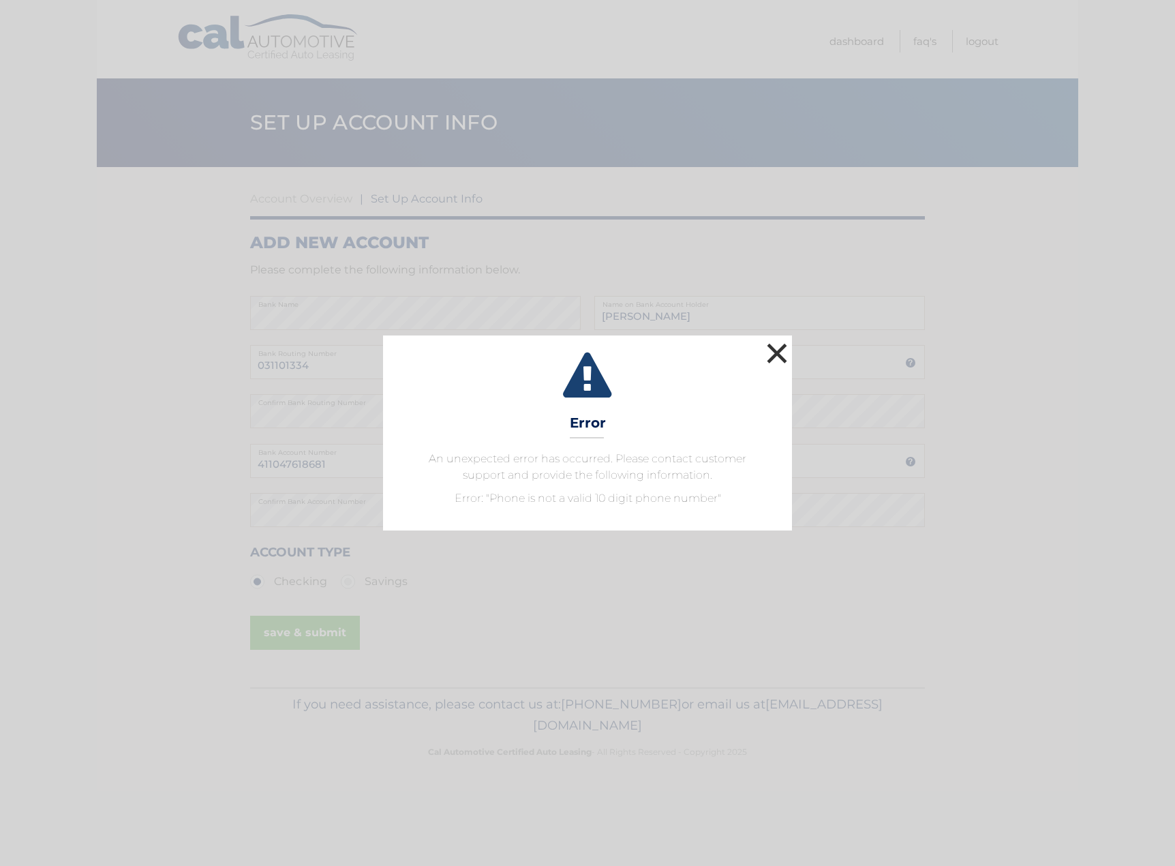
click at [778, 350] on button "×" at bounding box center [776, 352] width 27 height 27
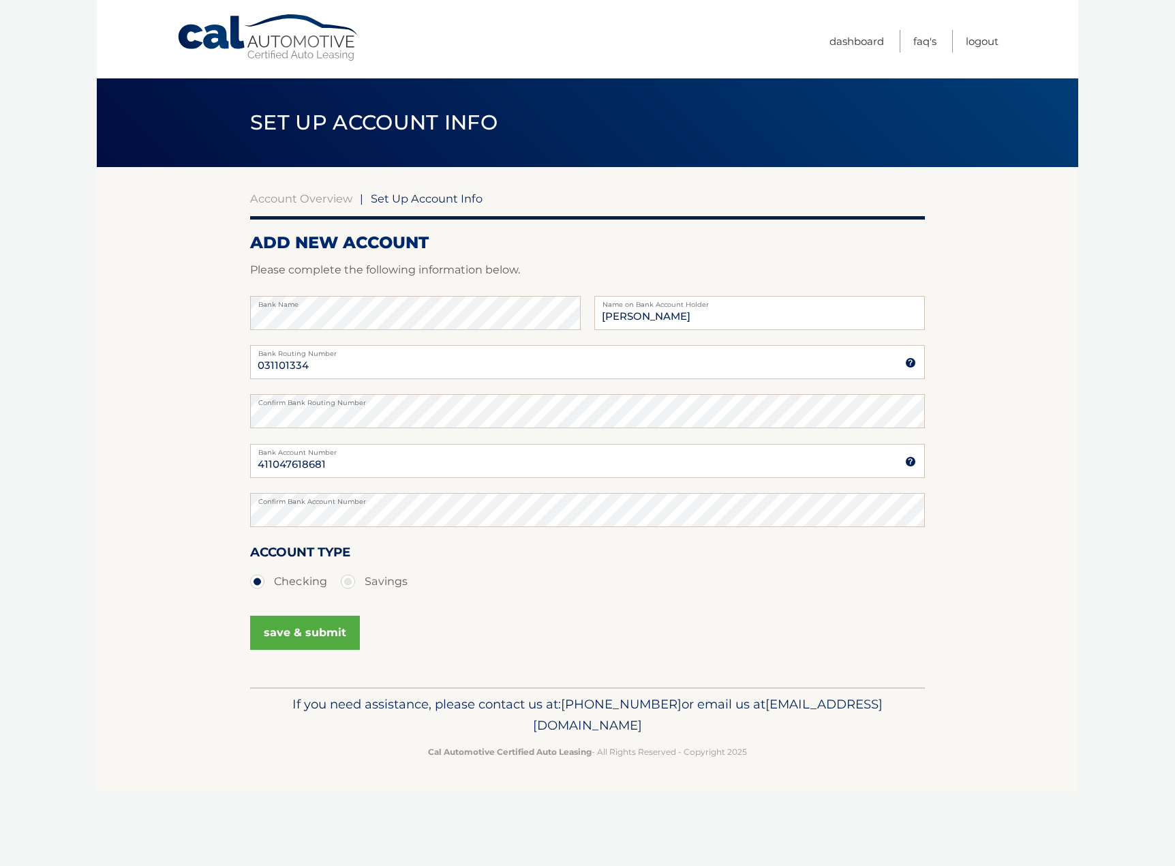
click at [124, 416] on section "Account Overview | Set Up Account Info ADD NEW ACCOUNT Please complete the foll…" at bounding box center [587, 427] width 981 height 520
click at [748, 316] on input "[PERSON_NAME]" at bounding box center [759, 313] width 331 height 34
click at [385, 370] on input "031101334" at bounding box center [587, 362] width 675 height 34
type input "031101334"
click at [359, 462] on input "411047618681" at bounding box center [587, 461] width 675 height 34
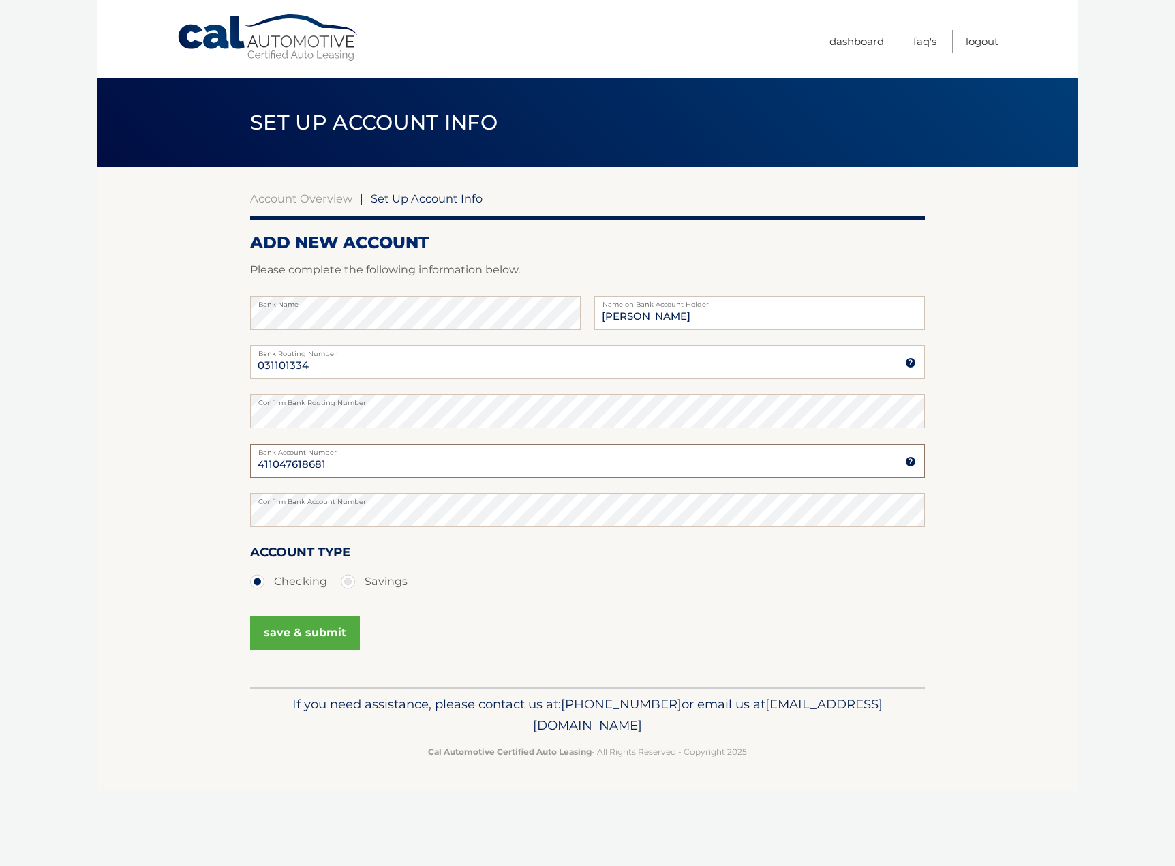
type input "411047618681"
click at [561, 503] on label "Confirm Bank Account Number" at bounding box center [587, 498] width 675 height 11
click at [555, 584] on ul "Checking Savings" at bounding box center [587, 581] width 675 height 27
click at [385, 585] on label "Savings" at bounding box center [374, 581] width 67 height 27
click at [360, 585] on input "Savings" at bounding box center [353, 579] width 14 height 22
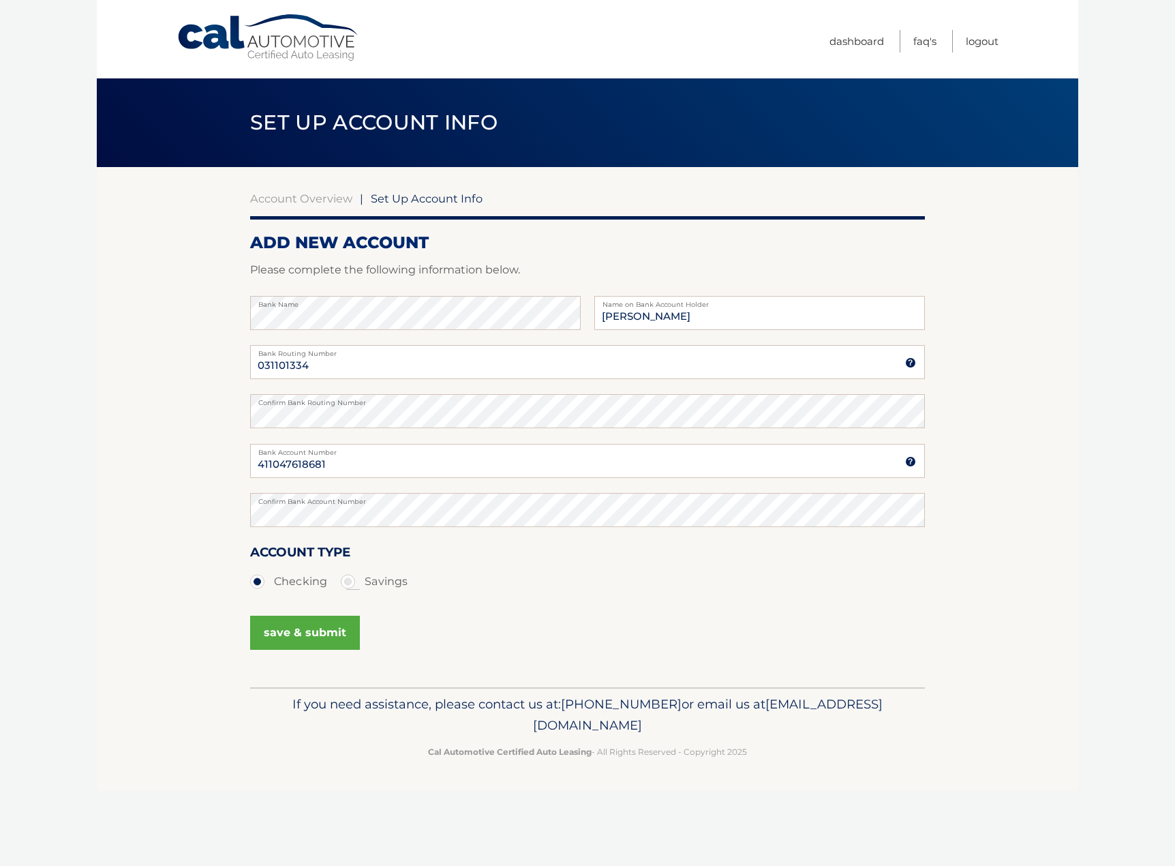
radio input "true"
click at [309, 583] on label "Checking" at bounding box center [288, 581] width 77 height 27
click at [269, 583] on input "Checking" at bounding box center [263, 579] width 14 height 22
radio input "true"
click at [301, 633] on button "save & submit" at bounding box center [305, 632] width 110 height 34
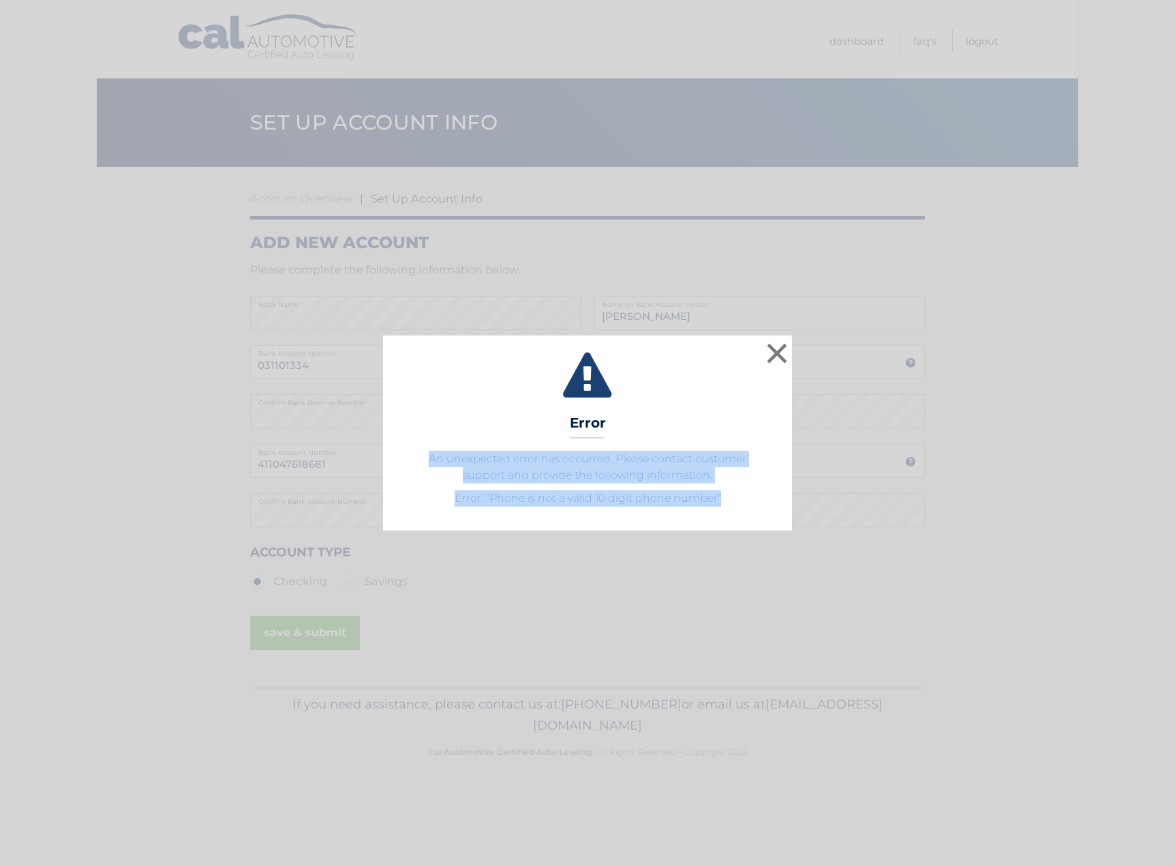
drag, startPoint x: 431, startPoint y: 459, endPoint x: 742, endPoint y: 501, distance: 313.0
click at [742, 501] on span "An unexpected error has occurred. Please contact customer support and provide t…" at bounding box center [587, 479] width 375 height 56
click at [776, 352] on button "×" at bounding box center [776, 352] width 27 height 27
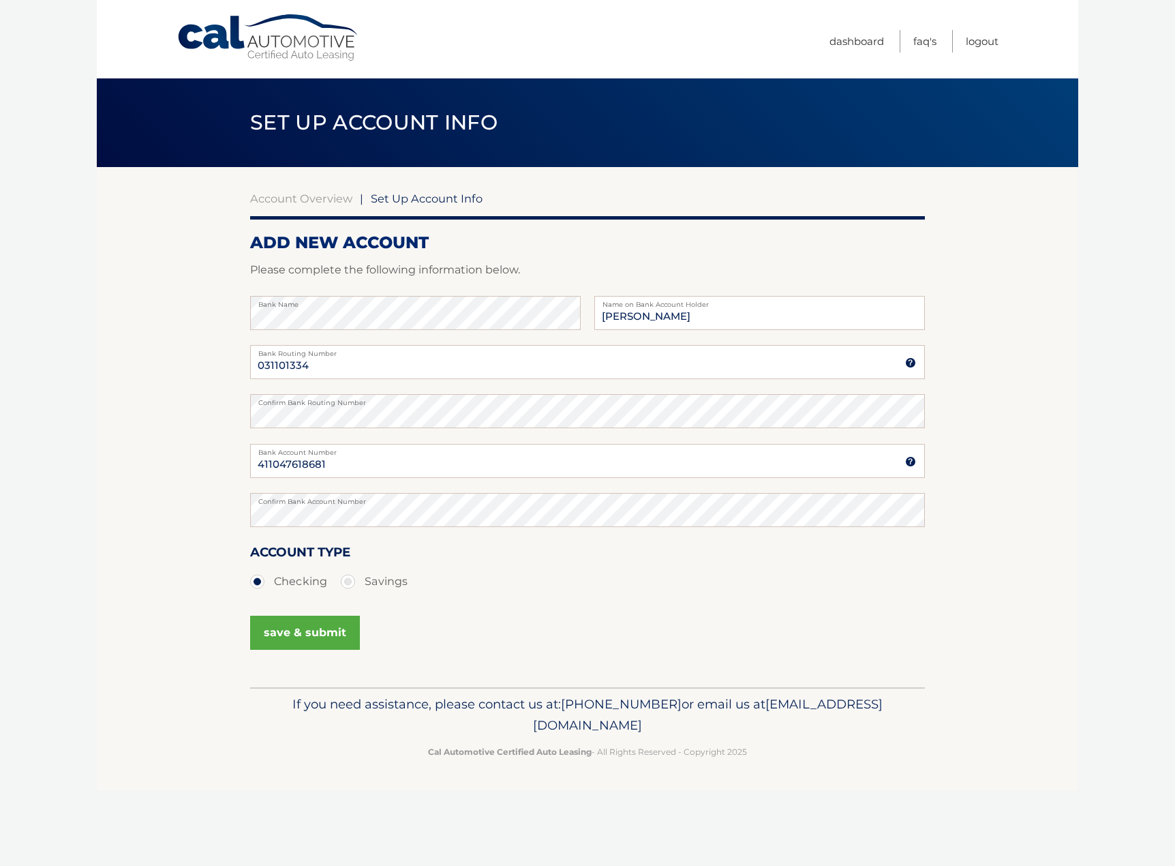
click at [127, 370] on section "Account Overview | Set Up Account Info ADD NEW ACCOUNT Please complete the foll…" at bounding box center [587, 427] width 981 height 520
click at [976, 392] on section "Account Overview | Set Up Account Info ADD NEW ACCOUNT Please complete the foll…" at bounding box center [587, 427] width 981 height 520
click at [305, 198] on link "Account Overview" at bounding box center [301, 199] width 102 height 14
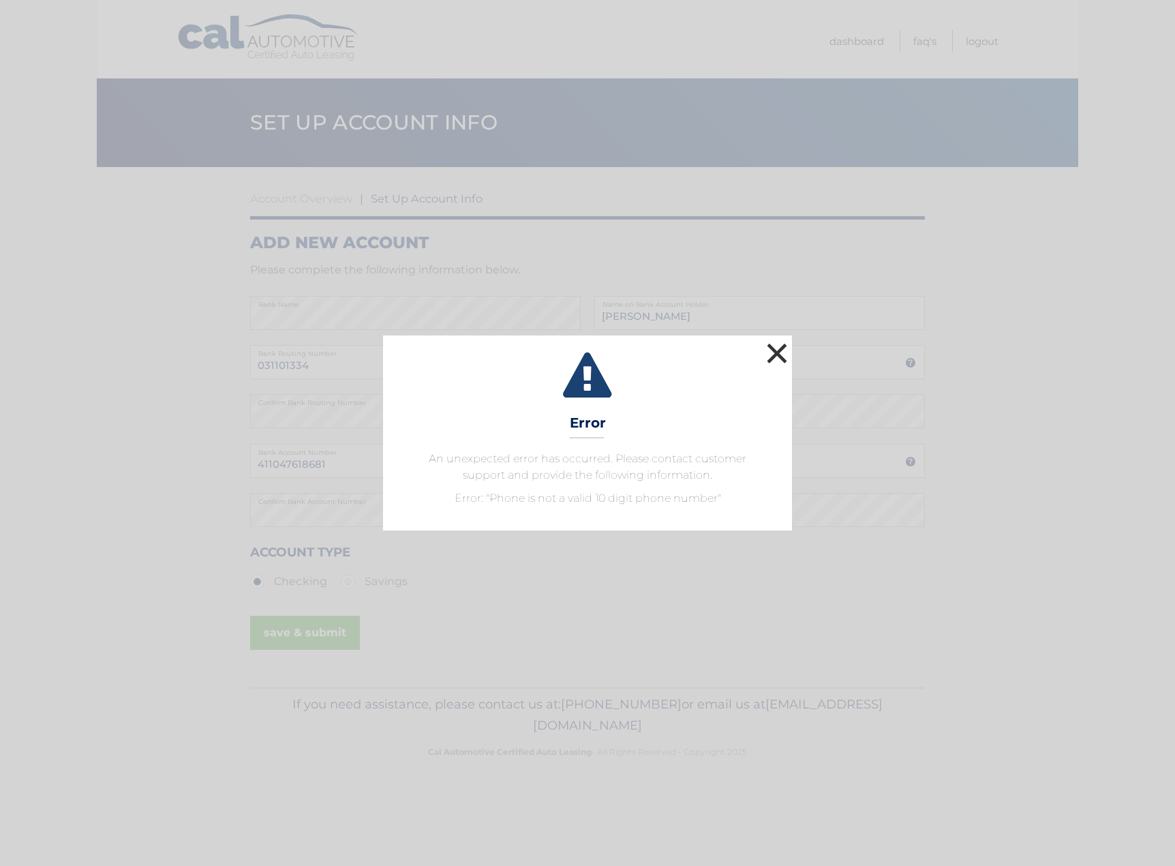
click at [778, 350] on button "×" at bounding box center [776, 352] width 27 height 27
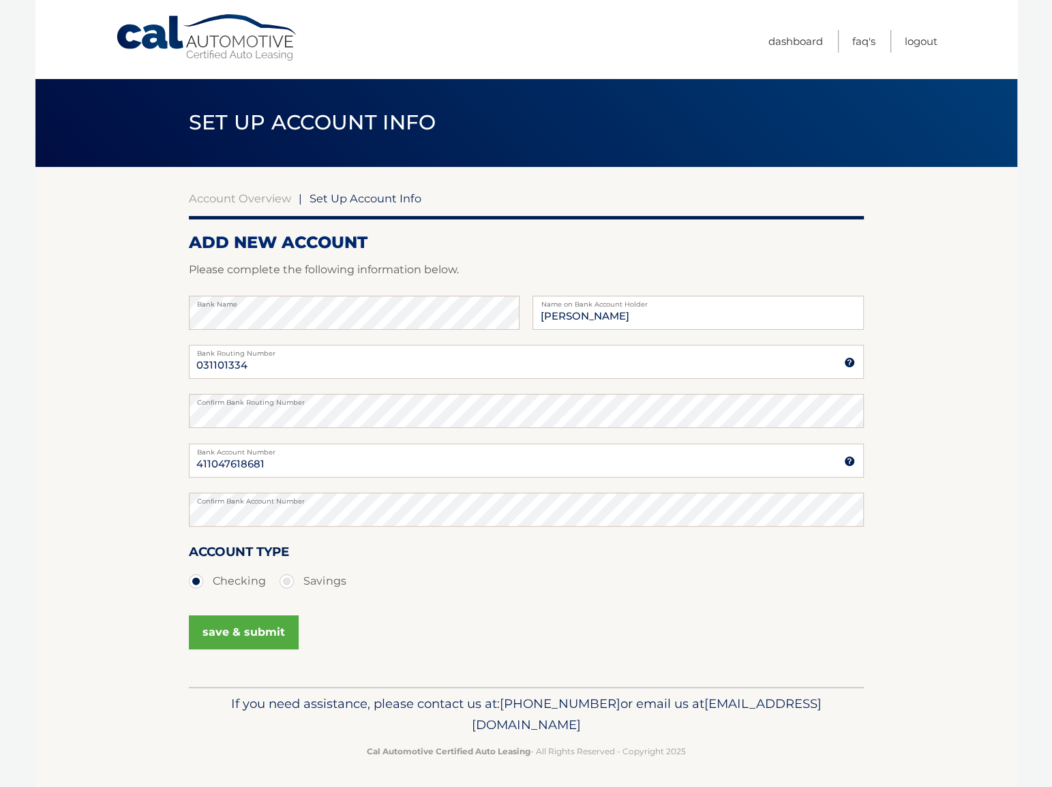
scroll to position [3, 0]
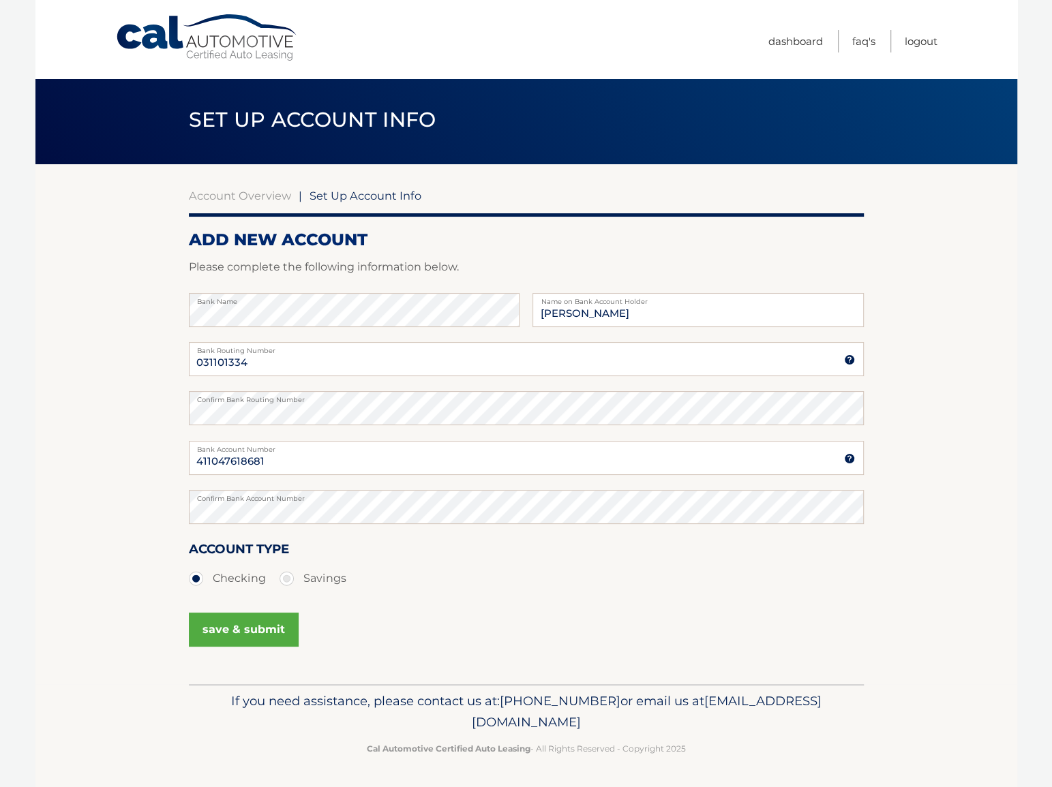
click at [109, 374] on section "Account Overview | Set Up Account Info ADD NEW ACCOUNT Please complete the foll…" at bounding box center [525, 424] width 981 height 520
click at [245, 628] on button "save & submit" at bounding box center [244, 630] width 110 height 34
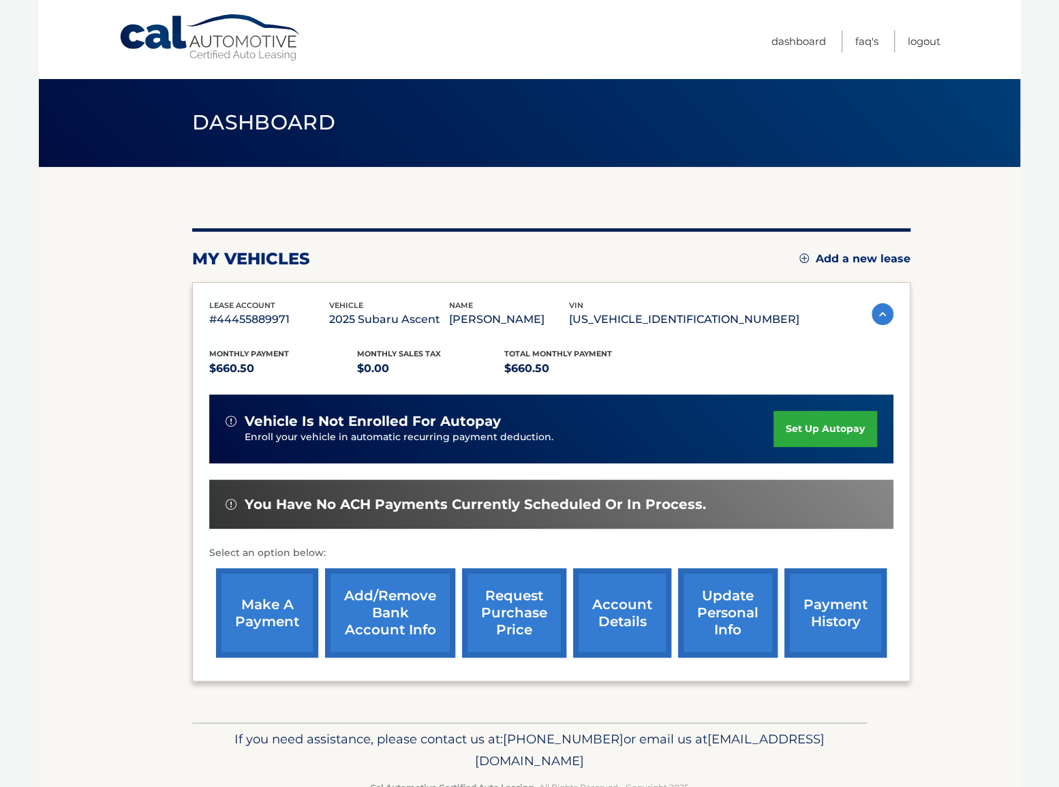
click at [927, 354] on section "my vehicles Add a new lease lease account #44455889971 vehicle 2025 Subaru Asce…" at bounding box center [529, 444] width 981 height 555
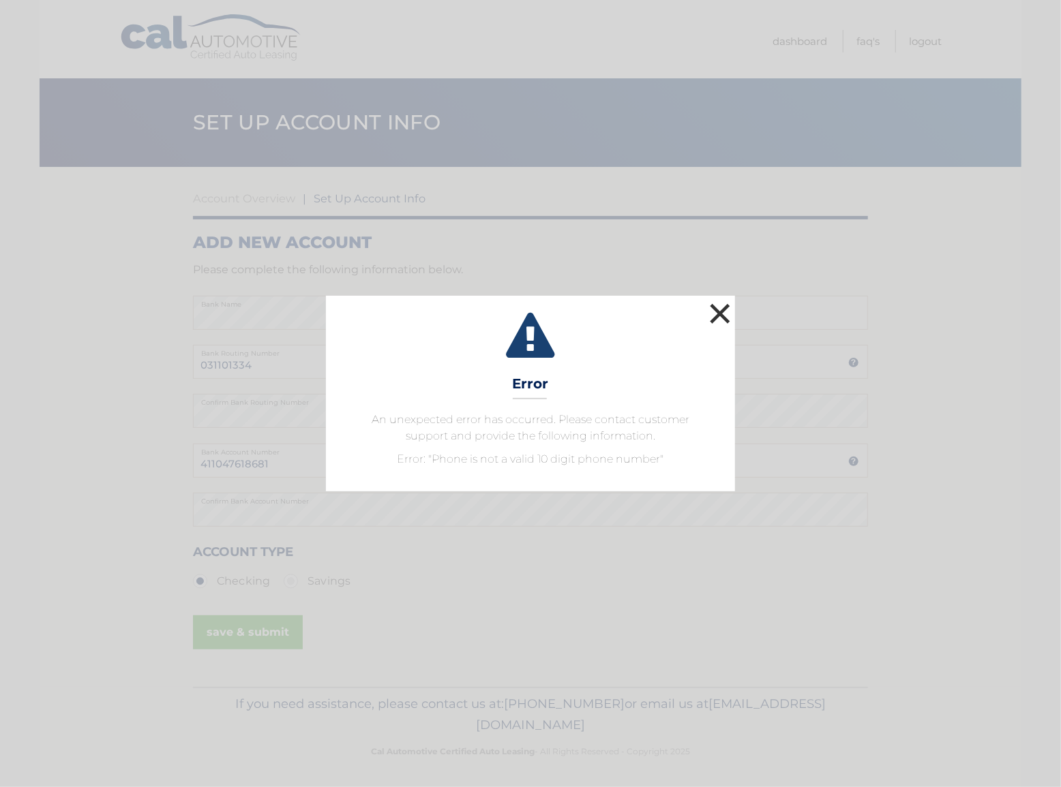
click at [714, 312] on button "×" at bounding box center [719, 313] width 27 height 27
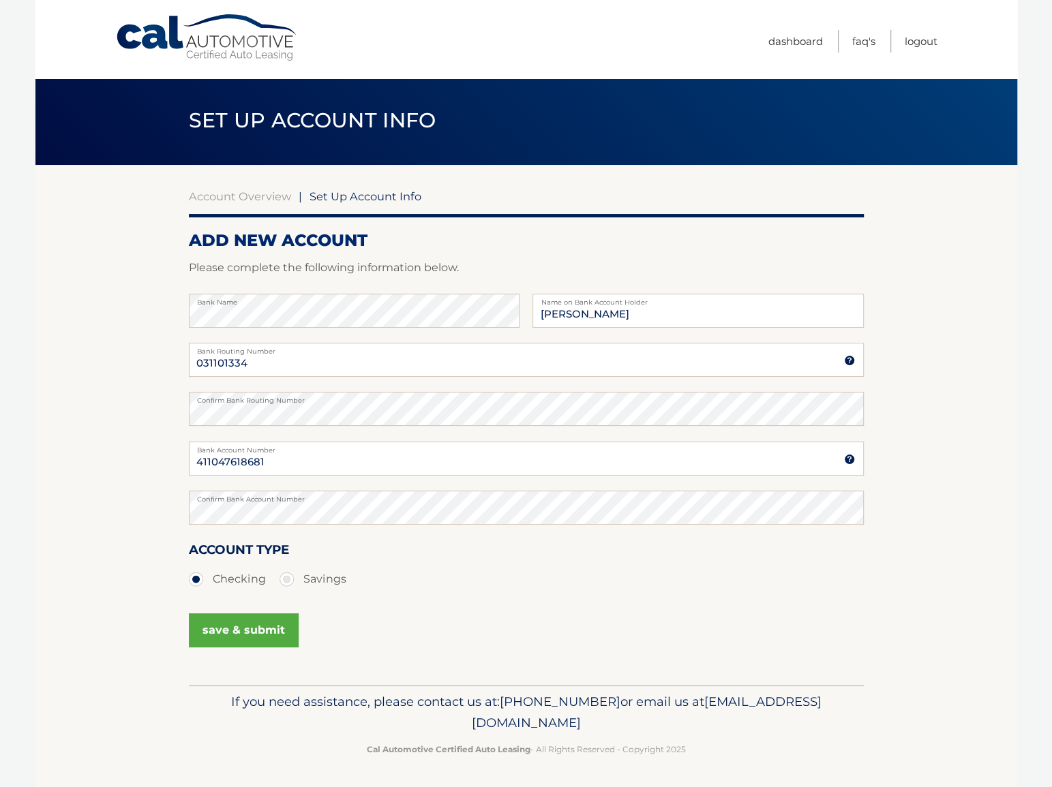
scroll to position [3, 0]
click at [919, 42] on link "Logout" at bounding box center [920, 41] width 33 height 22
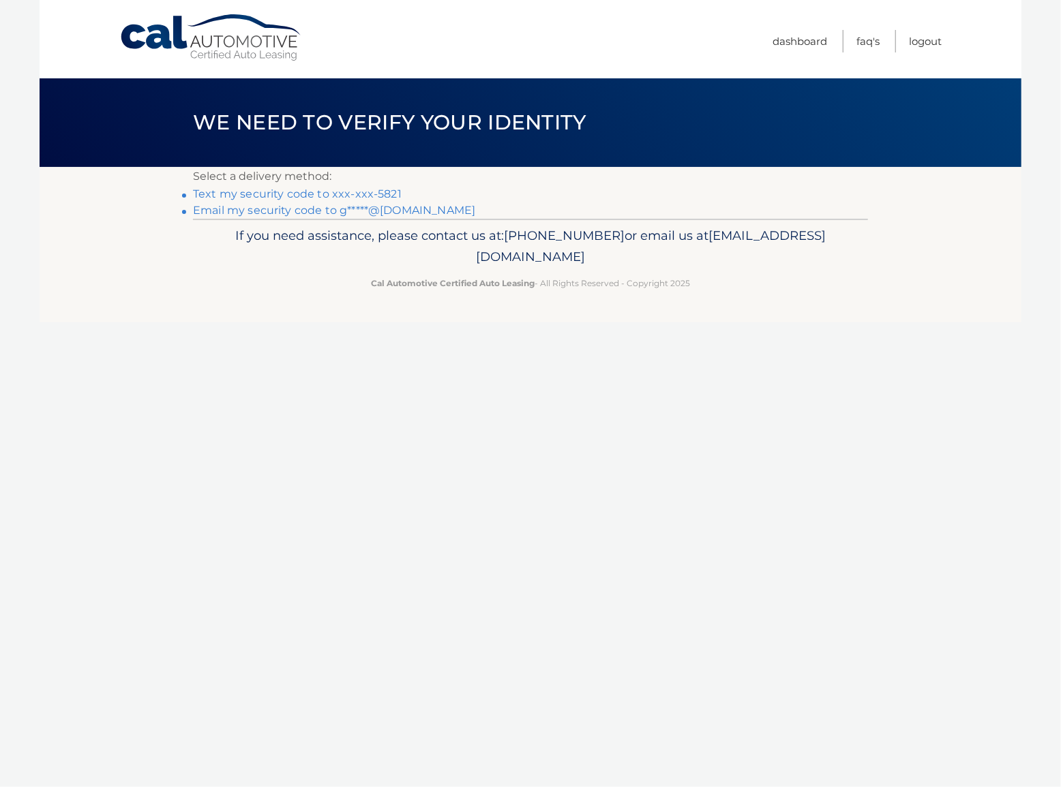
click at [314, 194] on link "Text my security code to xxx-xxx-5821" at bounding box center [297, 193] width 209 height 13
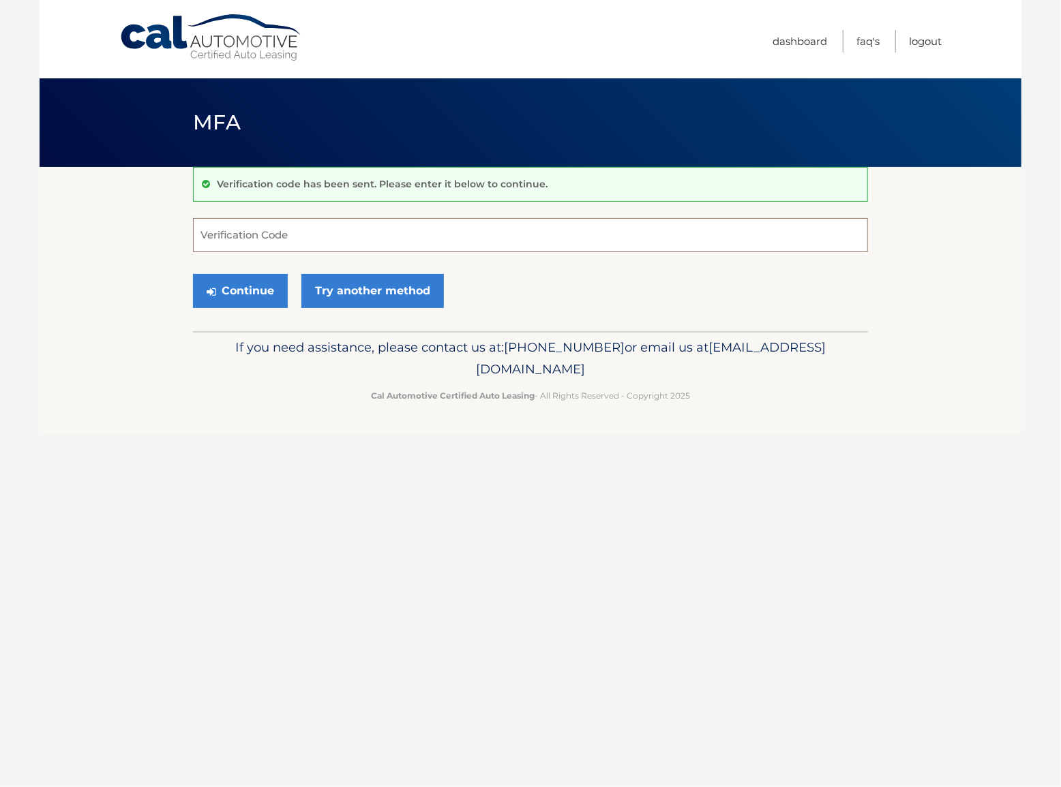
click at [288, 232] on input "Verification Code" at bounding box center [530, 235] width 675 height 34
type input "269689"
drag, startPoint x: 144, startPoint y: 230, endPoint x: 123, endPoint y: 229, distance: 21.8
click at [123, 229] on section "Verification code has been sent. Please enter it below to continue. 269689 Veri…" at bounding box center [530, 249] width 981 height 164
click at [241, 287] on button "Continue" at bounding box center [240, 291] width 95 height 34
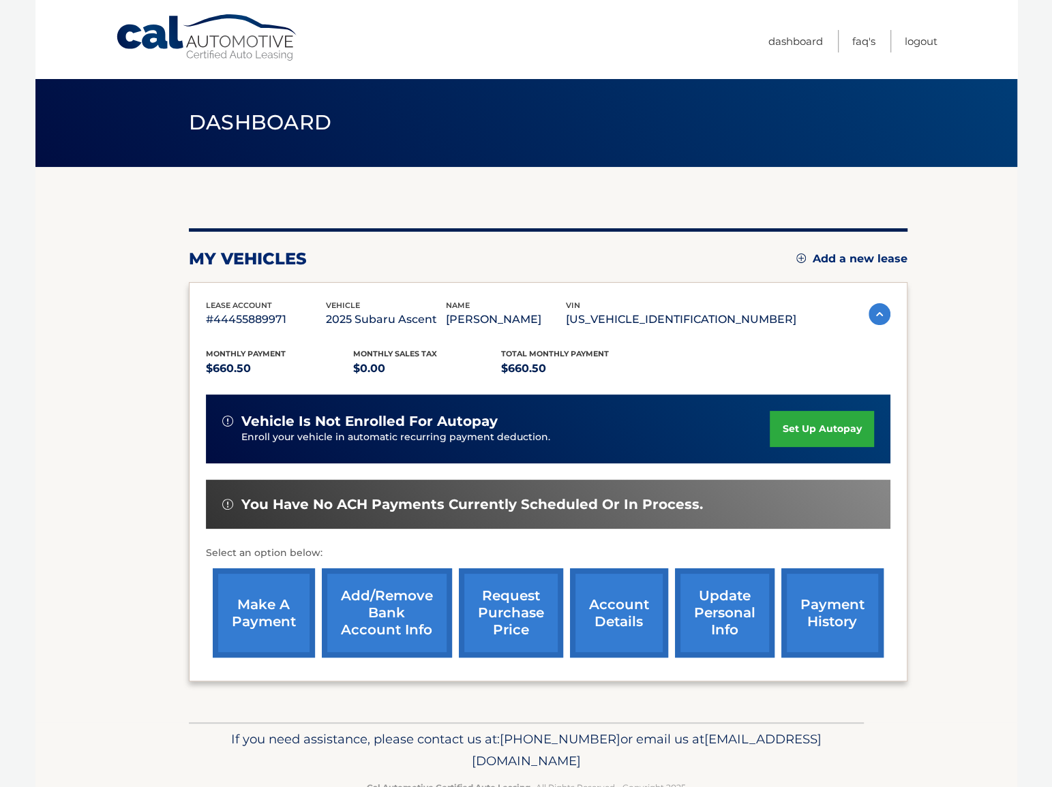
click at [388, 605] on link "Add/Remove bank account info" at bounding box center [387, 612] width 130 height 89
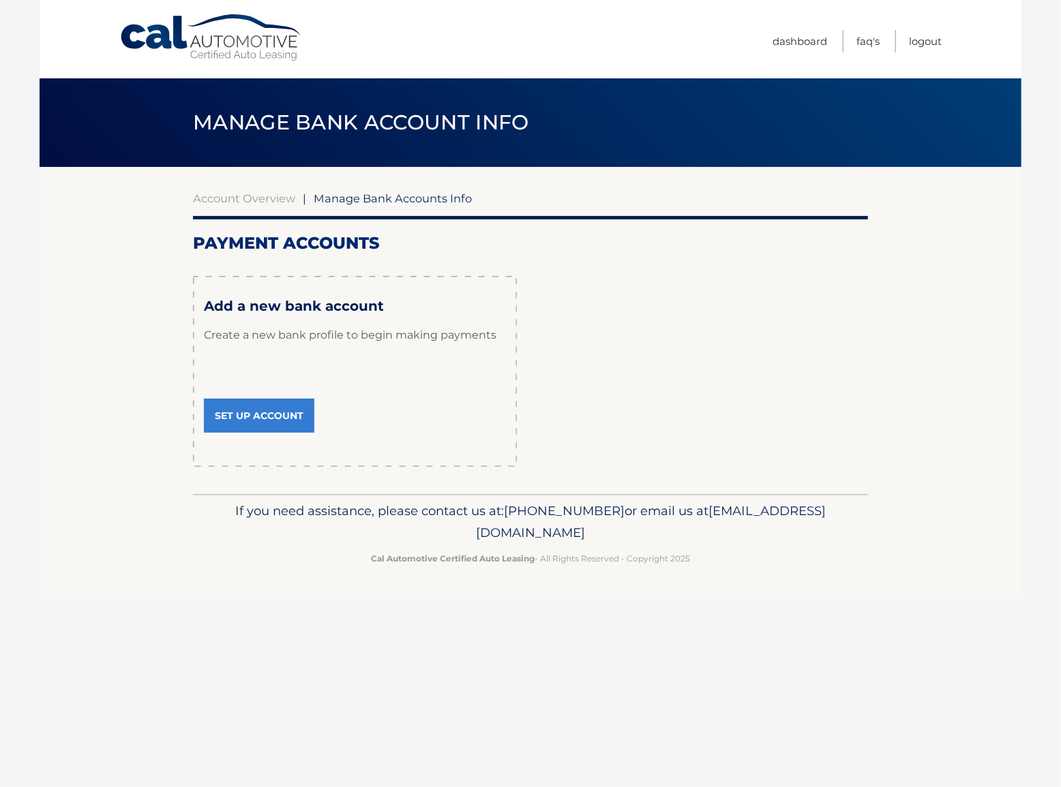
click at [256, 416] on link "Set Up Account" at bounding box center [259, 416] width 110 height 34
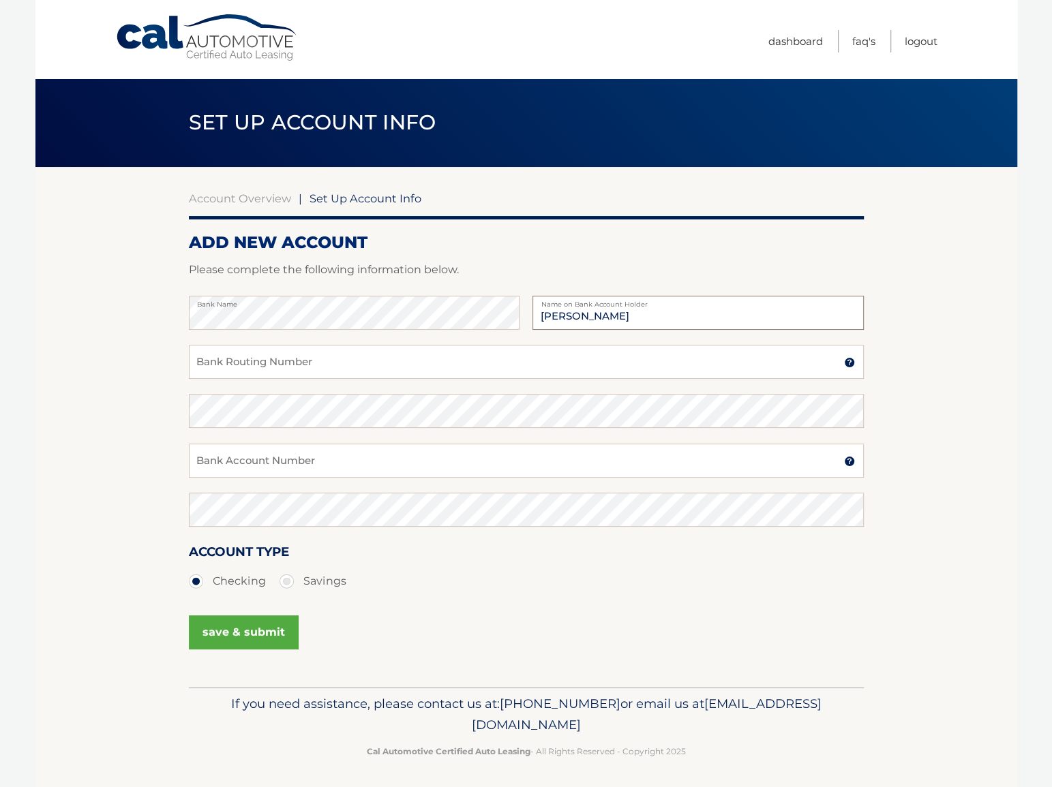
type input "[PERSON_NAME]"
click at [276, 365] on input "Bank Routing Number" at bounding box center [526, 362] width 675 height 34
type input "031101334"
click at [306, 461] on input "Bank Account Number" at bounding box center [526, 461] width 675 height 34
click at [333, 455] on input "Bank Account Number" at bounding box center [526, 461] width 675 height 34
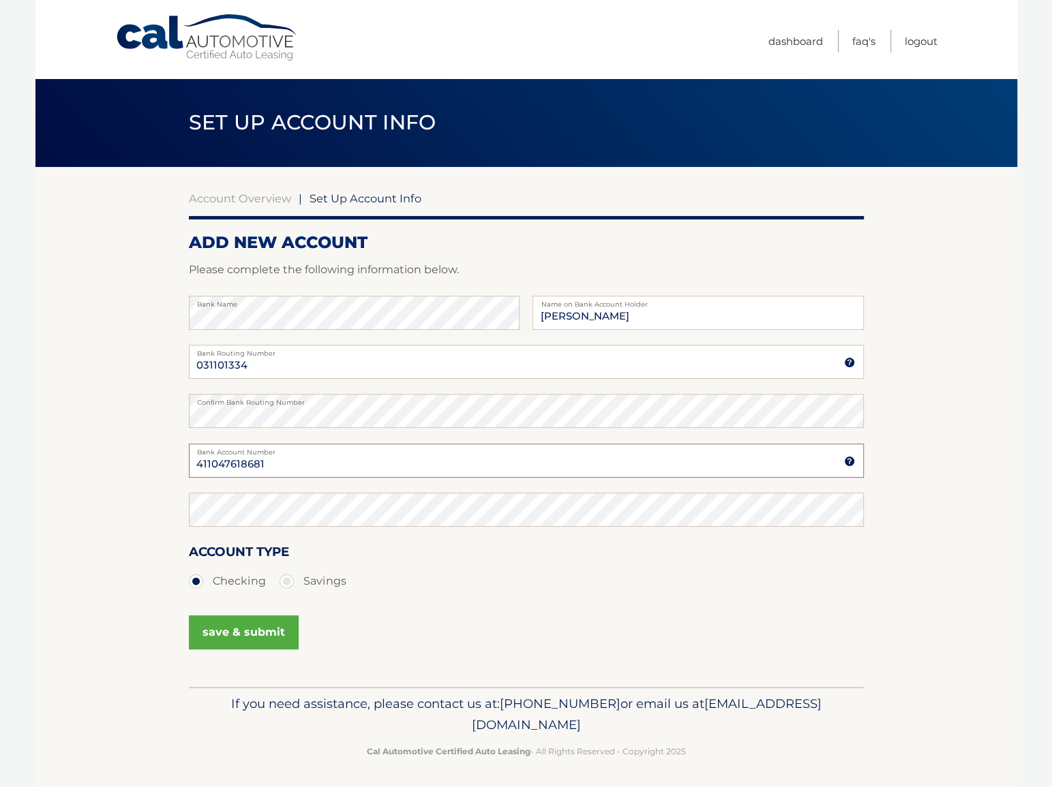
type input "411047618681"
click at [73, 451] on section "Account Overview | Set Up Account Info ADD NEW ACCOUNT Please complete the foll…" at bounding box center [525, 427] width 981 height 520
click at [230, 637] on button "save & submit" at bounding box center [244, 632] width 110 height 34
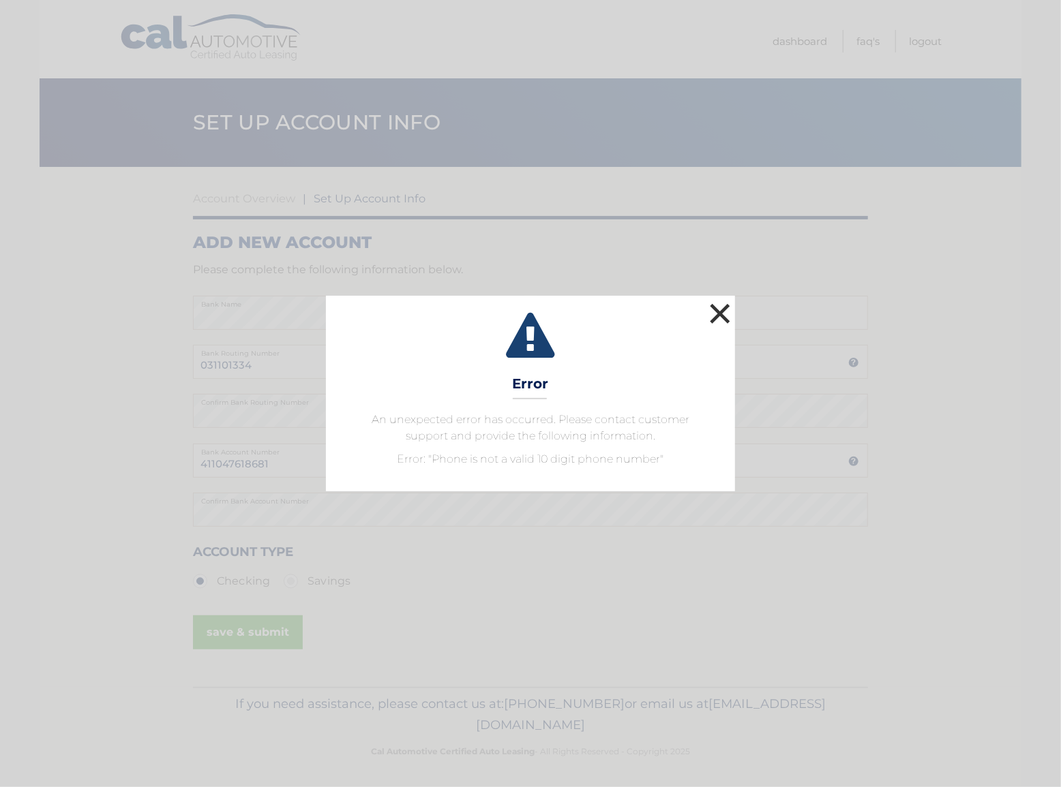
click at [717, 310] on button "×" at bounding box center [719, 313] width 27 height 27
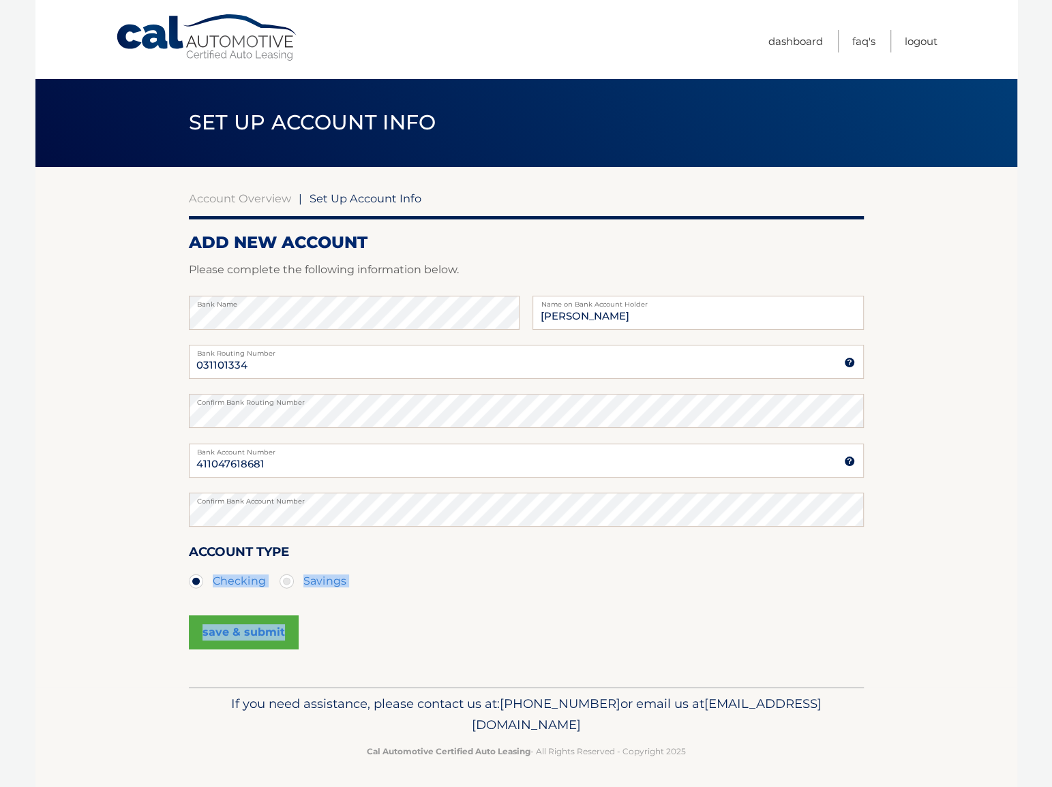
drag, startPoint x: 464, startPoint y: 608, endPoint x: 763, endPoint y: 646, distance: 301.6
click at [763, 646] on fieldset "Bank Name [PERSON_NAME] Name on Bank Account Holder [US_BANK_ROUTING_MICR] Bank…" at bounding box center [526, 492] width 675 height 392
click at [804, 651] on div "save & submit" at bounding box center [526, 640] width 675 height 61
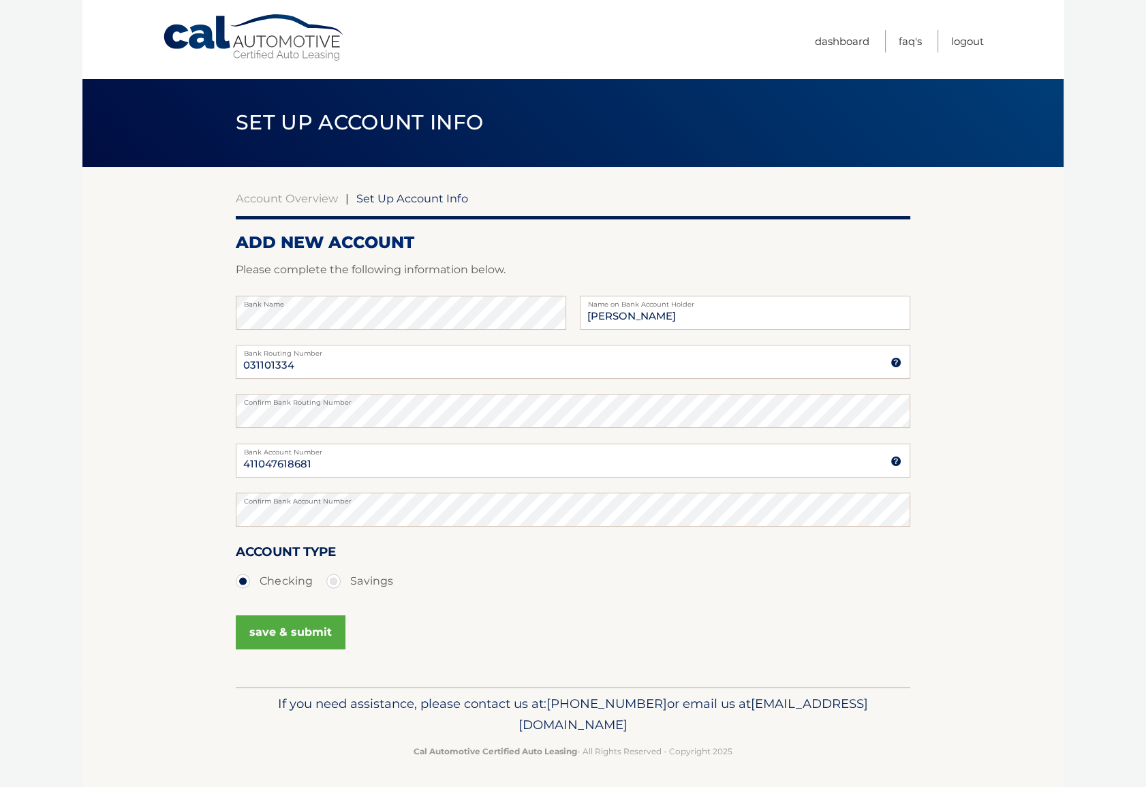
click at [975, 559] on section "Account Overview | Set Up Account Info ADD NEW ACCOUNT Please complete the foll…" at bounding box center [572, 427] width 981 height 520
drag, startPoint x: 208, startPoint y: 191, endPoint x: 967, endPoint y: 727, distance: 929.6
click at [967, 727] on div "Cal Automotive Menu Dashboard FAQ's Logout |" at bounding box center [572, 393] width 981 height 787
click at [1037, 626] on section "Account Overview | Set Up Account Info ADD NEW ACCOUNT Please complete the foll…" at bounding box center [572, 427] width 981 height 520
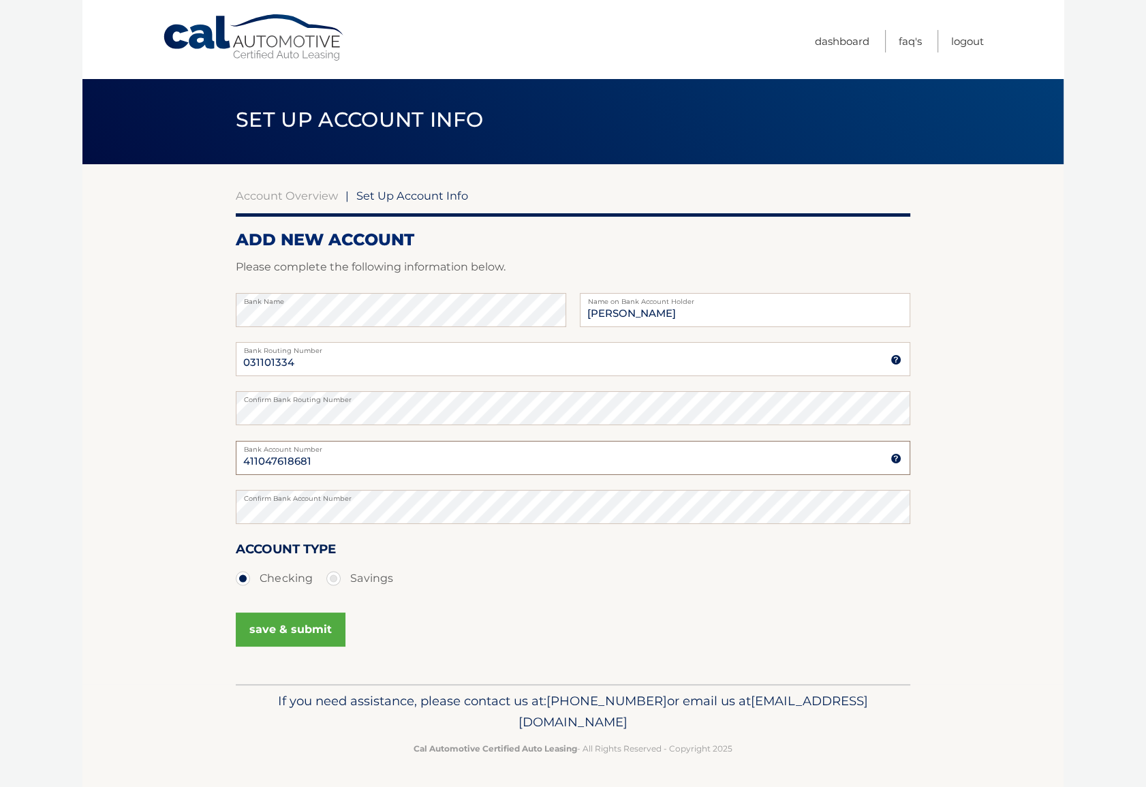
click at [403, 459] on input "411047618681" at bounding box center [573, 458] width 675 height 34
type input "411047618681"
drag, startPoint x: 74, startPoint y: 382, endPoint x: 80, endPoint y: 399, distance: 18.4
click at [74, 383] on body "Cal Automotive Menu Dashboard FAQ's Logout |" at bounding box center [573, 390] width 1146 height 787
click at [374, 465] on input "411047618681" at bounding box center [573, 458] width 675 height 34
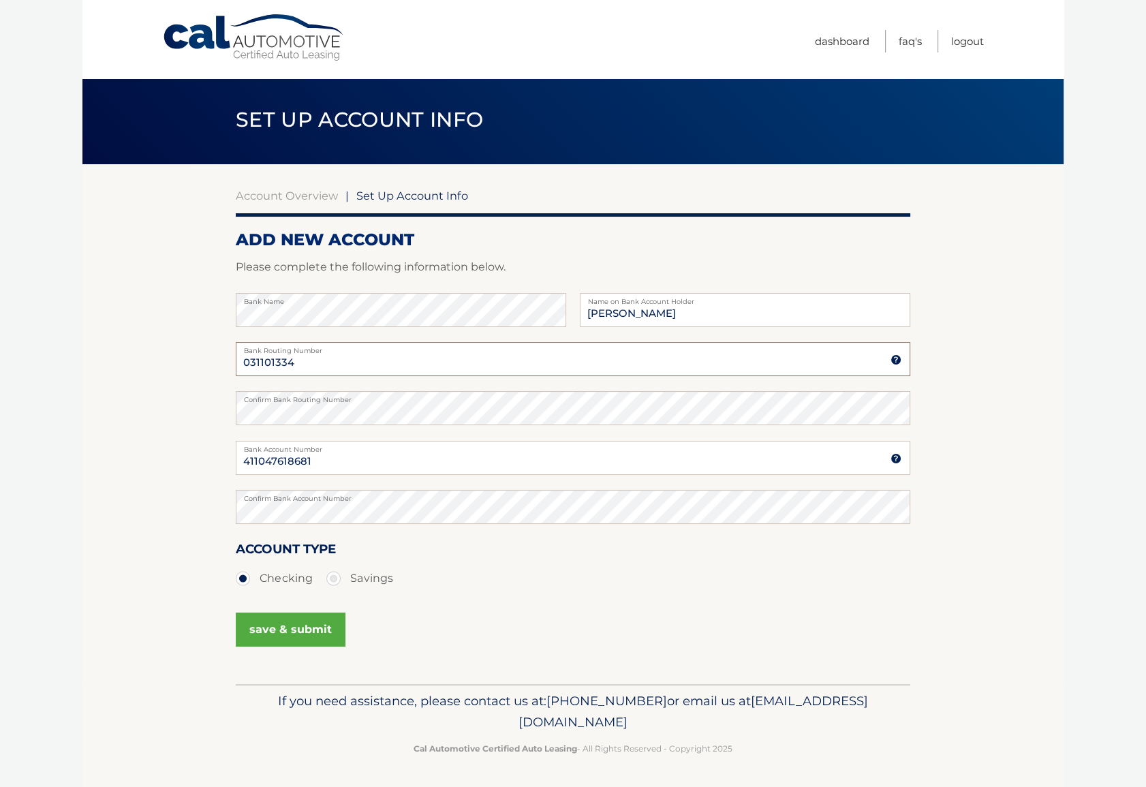
click at [374, 365] on input "031101334" at bounding box center [573, 359] width 675 height 34
click at [70, 340] on body "Cal Automotive Menu Dashboard FAQ's Logout |" at bounding box center [573, 390] width 1146 height 787
click at [359, 363] on input "031101334" at bounding box center [573, 359] width 675 height 34
click at [374, 365] on input "031101334" at bounding box center [573, 359] width 675 height 34
type input "031101334"
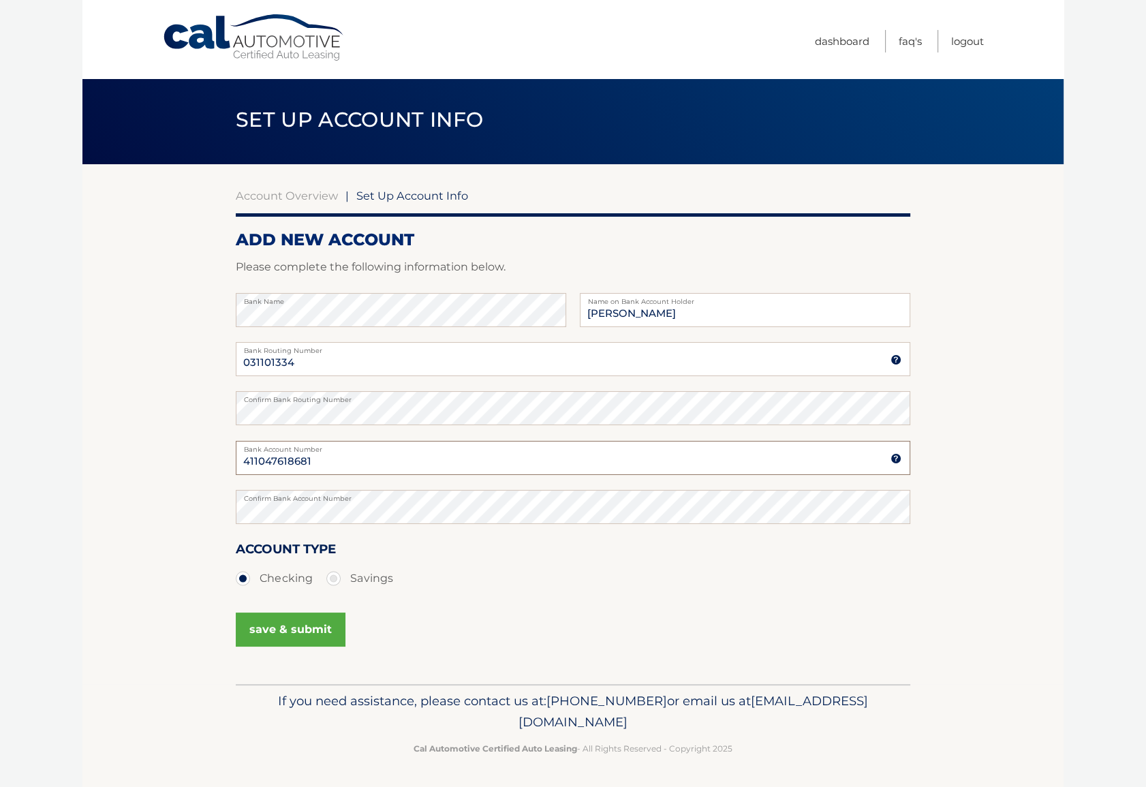
click at [385, 462] on input "411047618681" at bounding box center [573, 458] width 675 height 34
click at [607, 579] on ul "Checking Savings" at bounding box center [573, 578] width 675 height 27
click at [78, 463] on body "Cal Automotive Menu Dashboard FAQ's Logout |" at bounding box center [573, 390] width 1146 height 787
click at [374, 458] on input "411047618681" at bounding box center [573, 458] width 675 height 34
click at [399, 359] on input "031101334" at bounding box center [573, 359] width 675 height 34
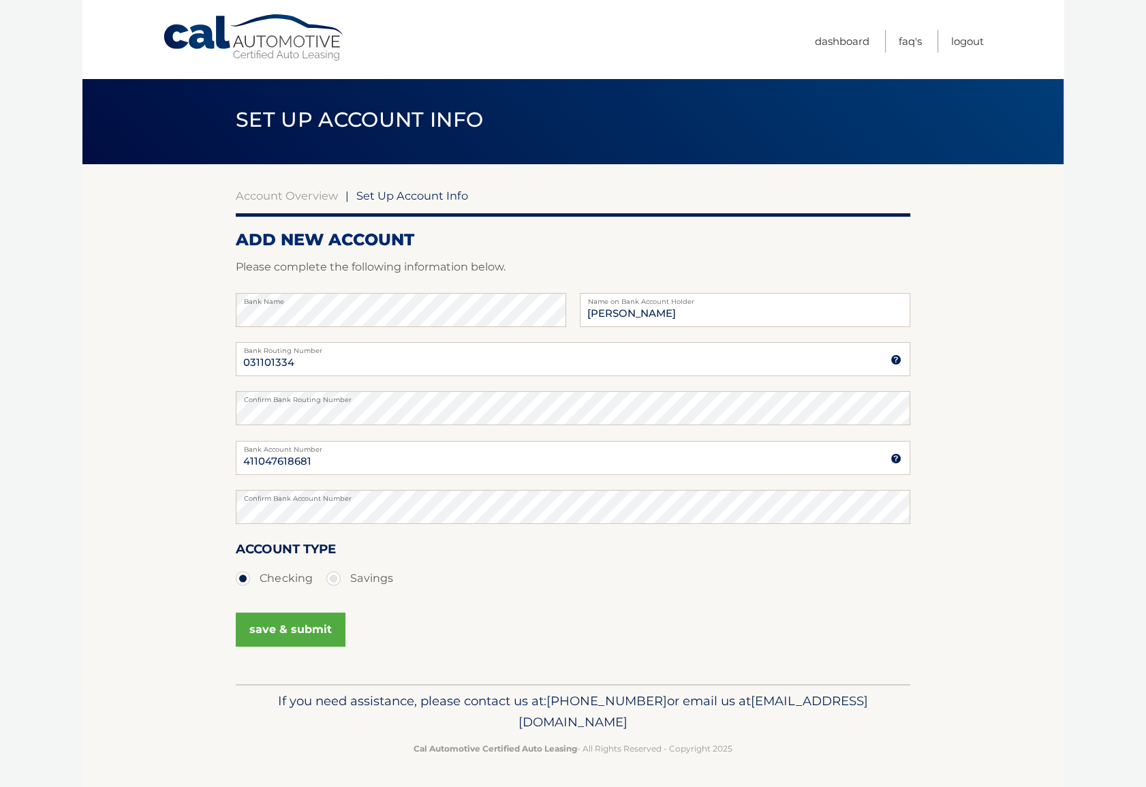
click at [57, 349] on body "Cal Automotive Menu Dashboard FAQ's Logout |" at bounding box center [573, 390] width 1146 height 787
click at [305, 632] on button "save & submit" at bounding box center [291, 630] width 110 height 34
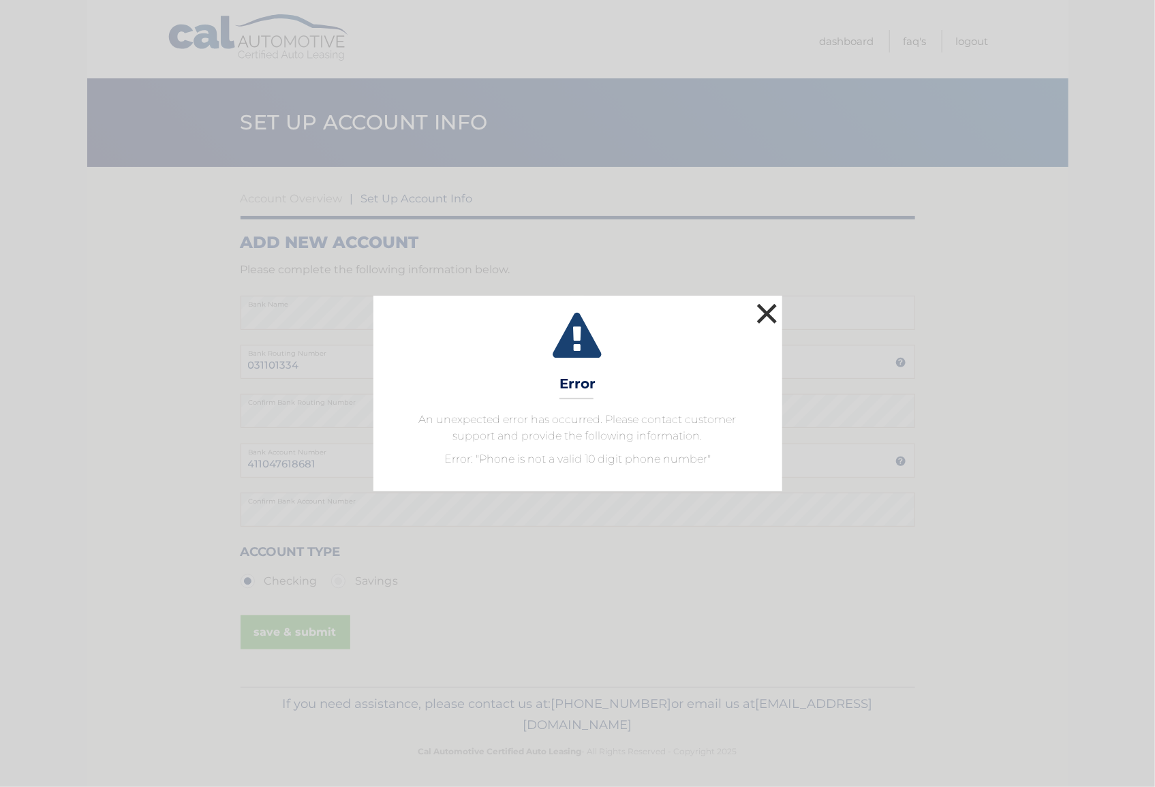
click at [764, 309] on button "×" at bounding box center [767, 313] width 27 height 27
